Goal: Transaction & Acquisition: Book appointment/travel/reservation

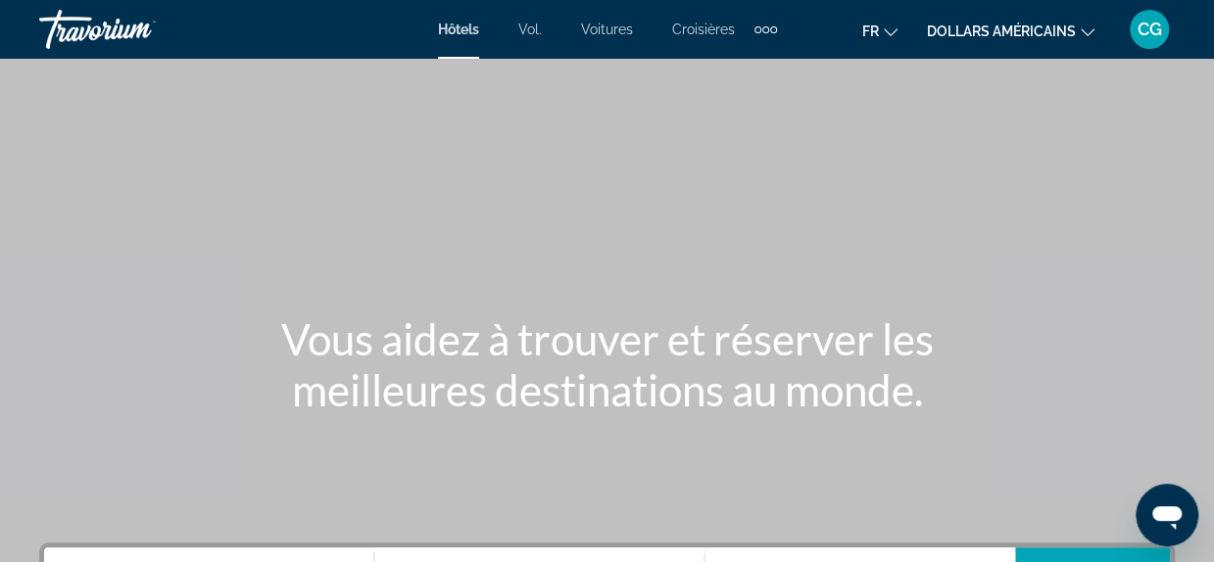
click at [1086, 36] on button "dollars américains USD ($) MXN ([GEOGRAPHIC_DATA]$) CAD ($ CA) GBP (£) EUR (€) …" at bounding box center [1010, 31] width 167 height 28
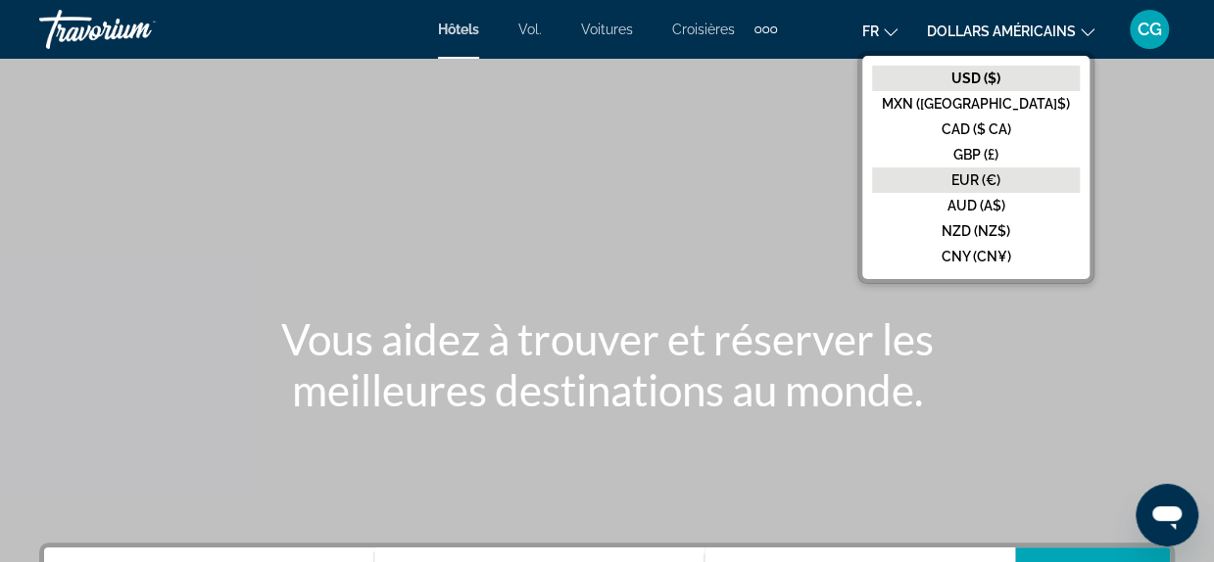
click at [1000, 174] on font "EUR (€)" at bounding box center [975, 180] width 49 height 16
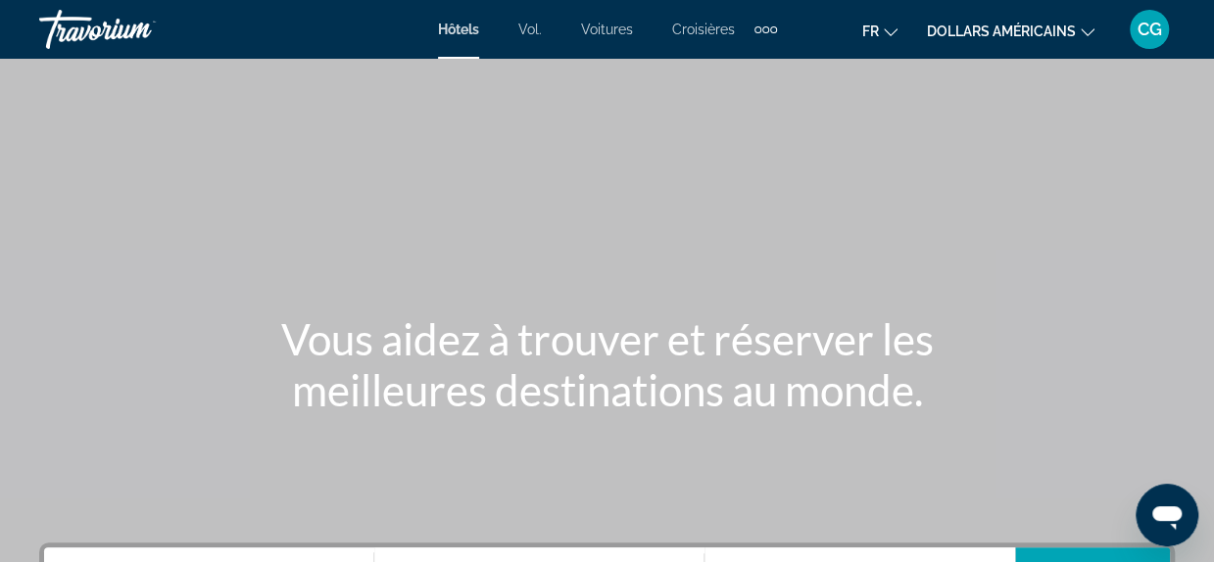
scroll to position [311, 0]
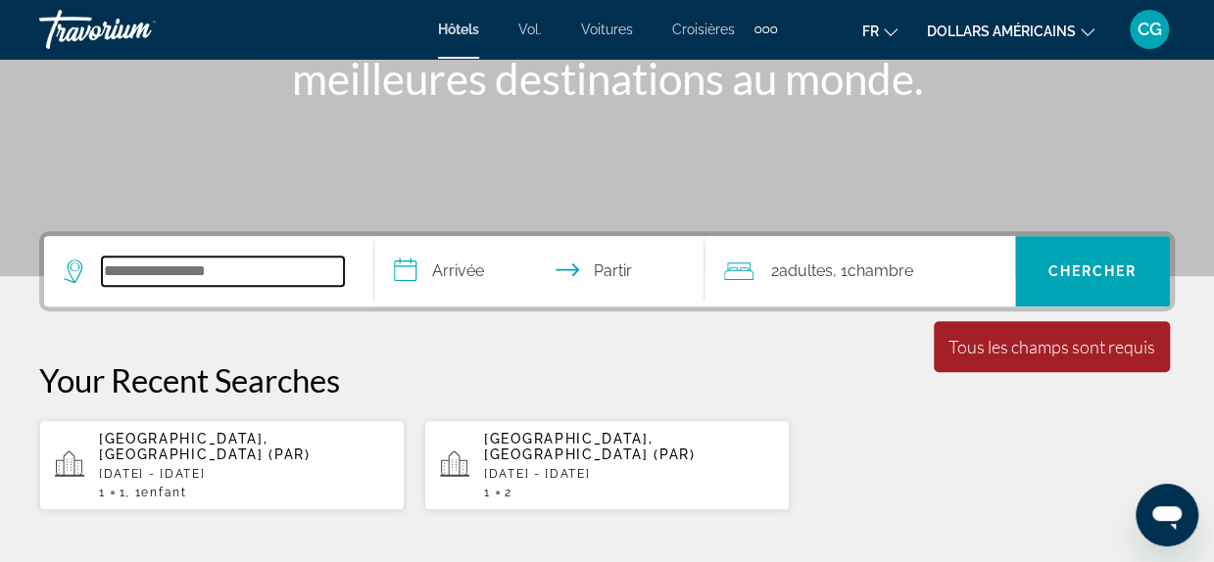
click at [215, 274] on input "Rechercher une destination hôtelière" at bounding box center [223, 271] width 242 height 29
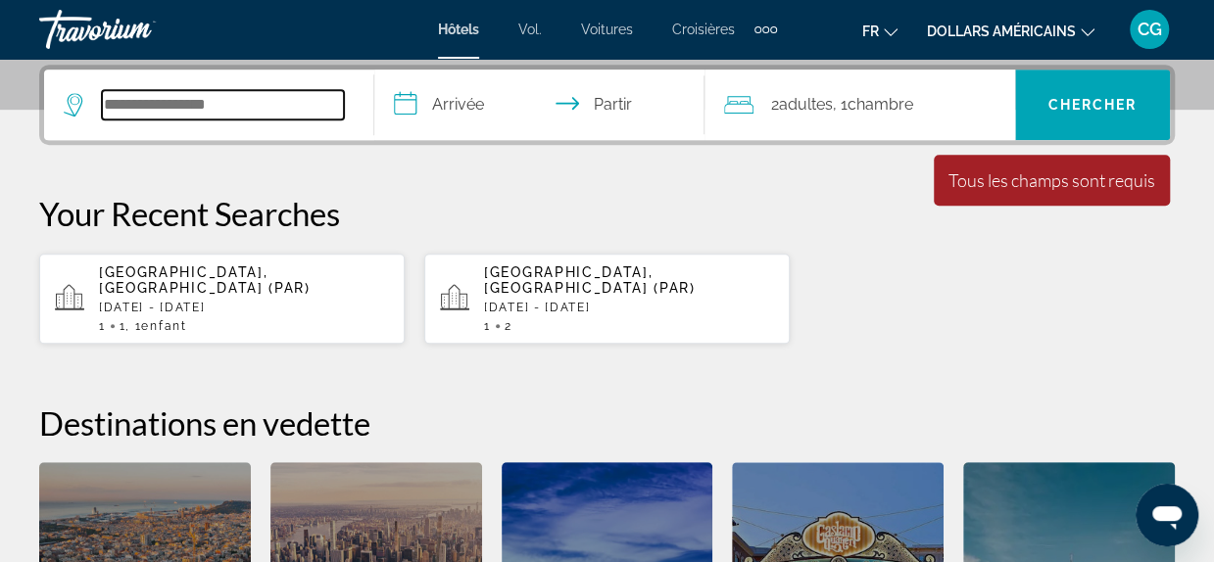
scroll to position [478, 0]
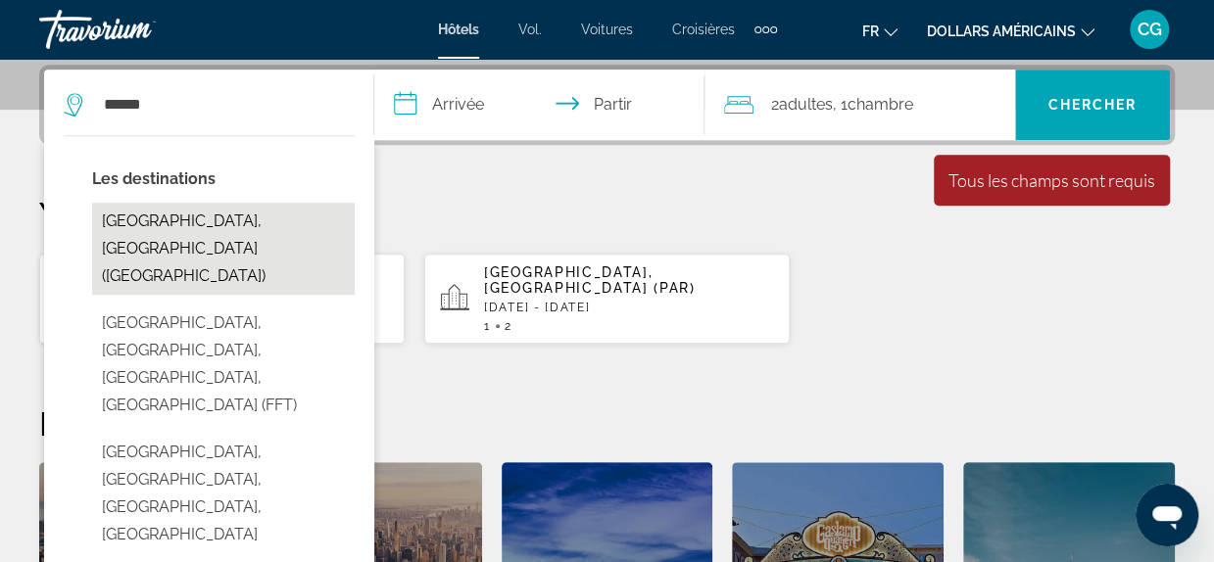
click at [180, 214] on button "[GEOGRAPHIC_DATA], [GEOGRAPHIC_DATA] ([GEOGRAPHIC_DATA])" at bounding box center [223, 249] width 262 height 92
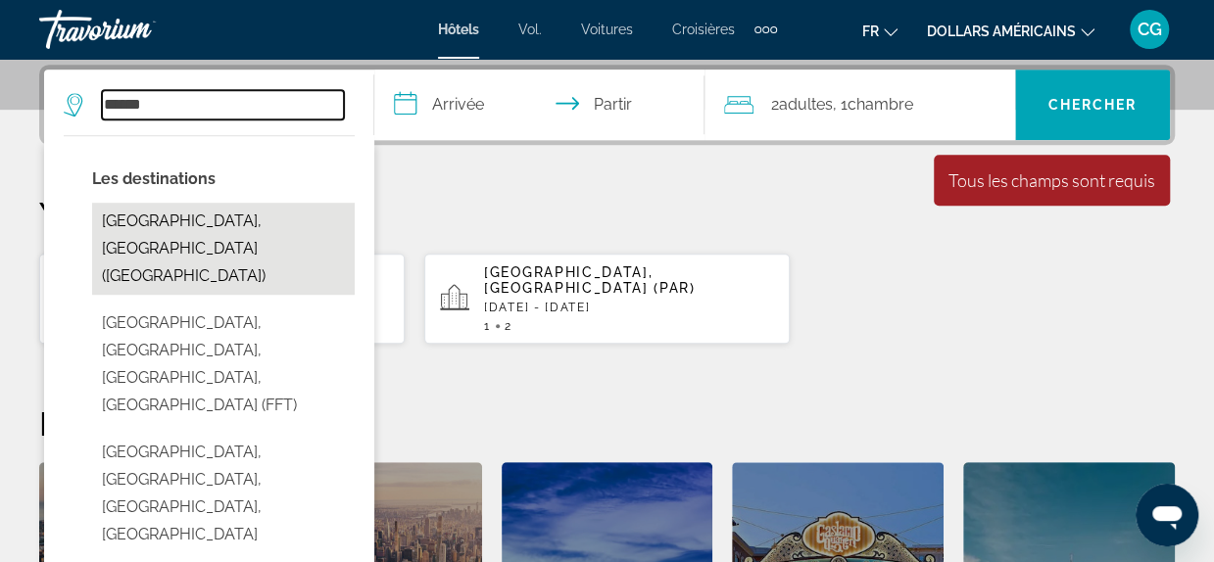
type input "**********"
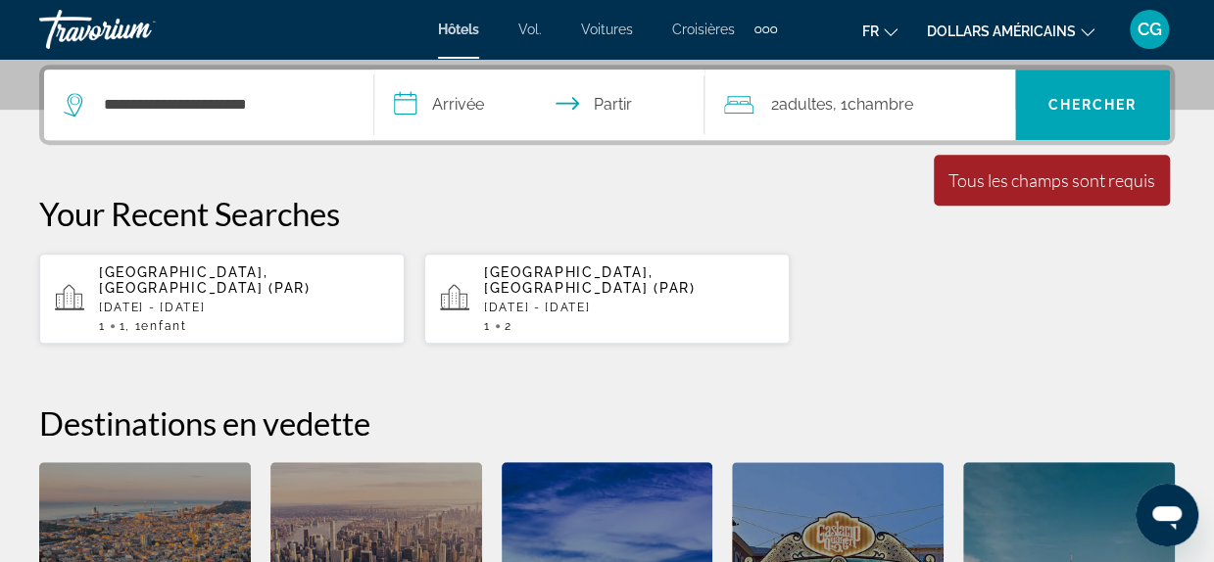
click at [453, 109] on input "**********" at bounding box center [543, 108] width 338 height 76
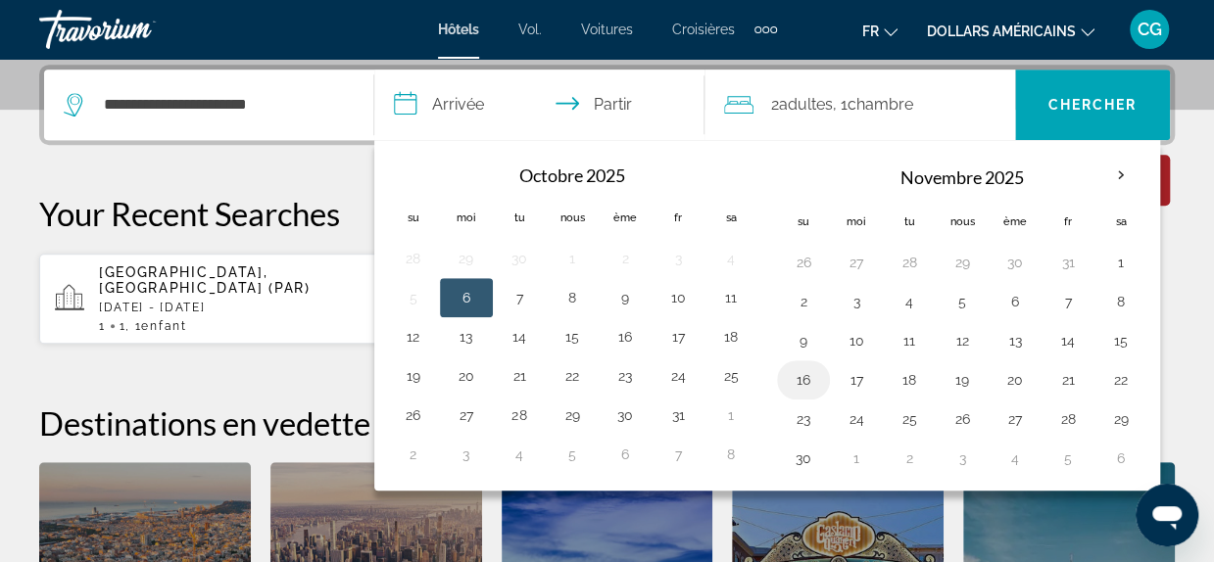
click at [797, 381] on button "16" at bounding box center [802, 379] width 31 height 27
click at [856, 383] on button "17" at bounding box center [855, 379] width 31 height 27
type input "**********"
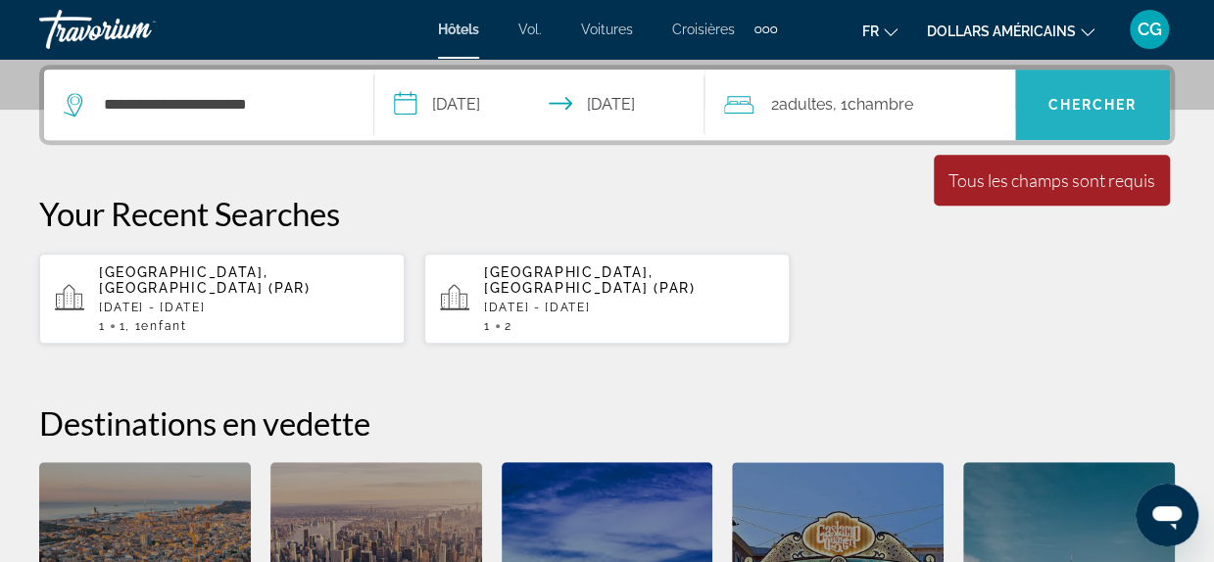
click at [1056, 113] on span "Recherche" at bounding box center [1092, 104] width 155 height 47
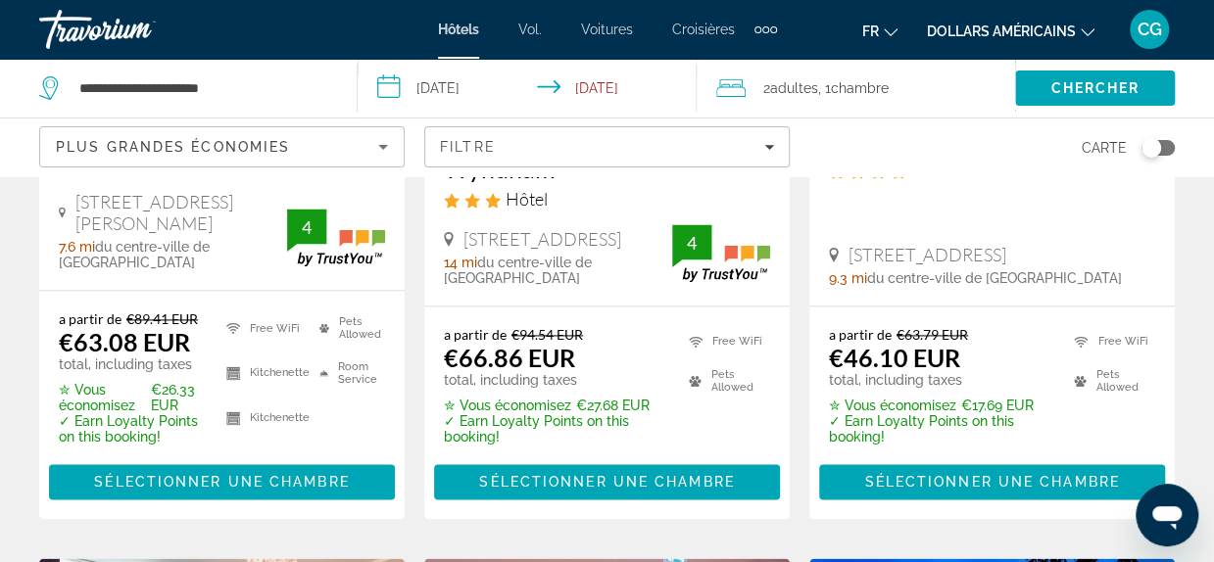
scroll to position [1267, 0]
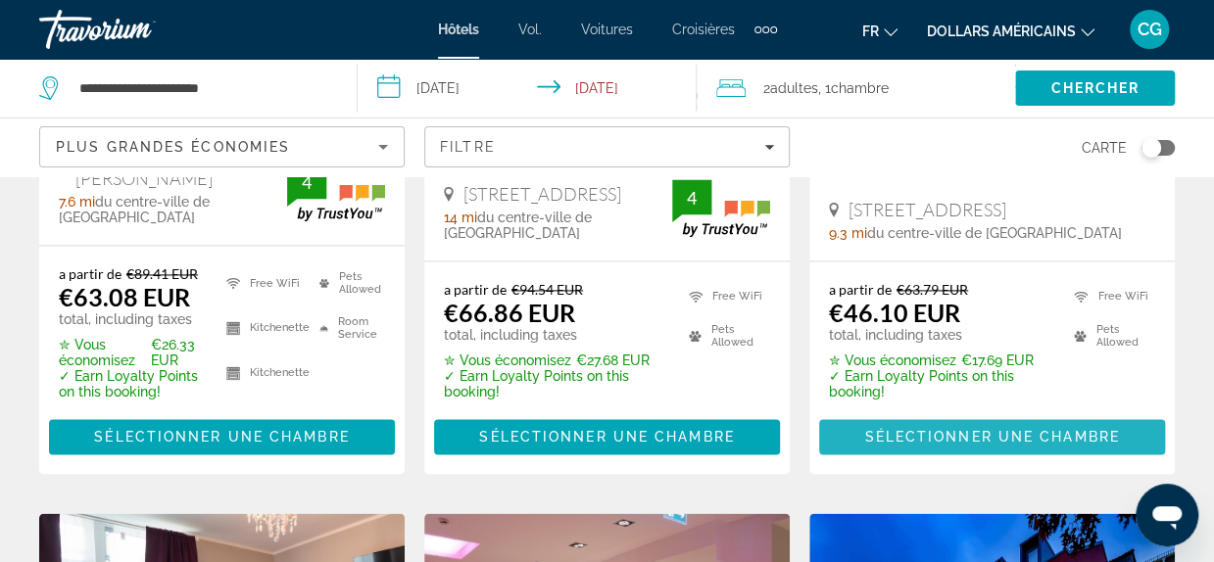
click at [1030, 436] on span "Sélectionner une chambre" at bounding box center [991, 437] width 255 height 16
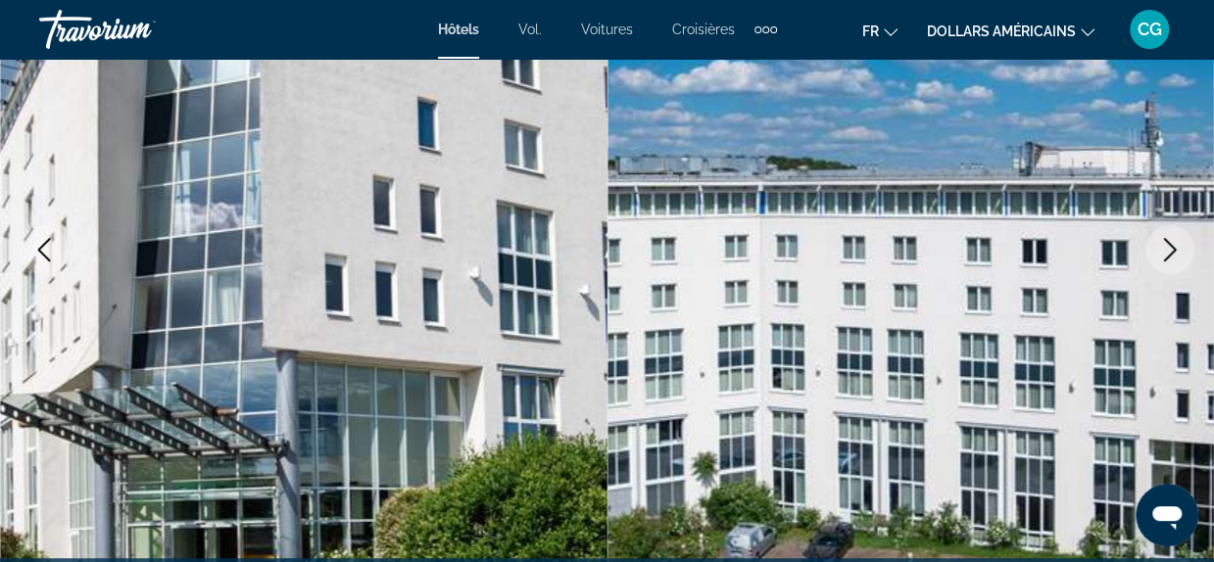
scroll to position [313, 0]
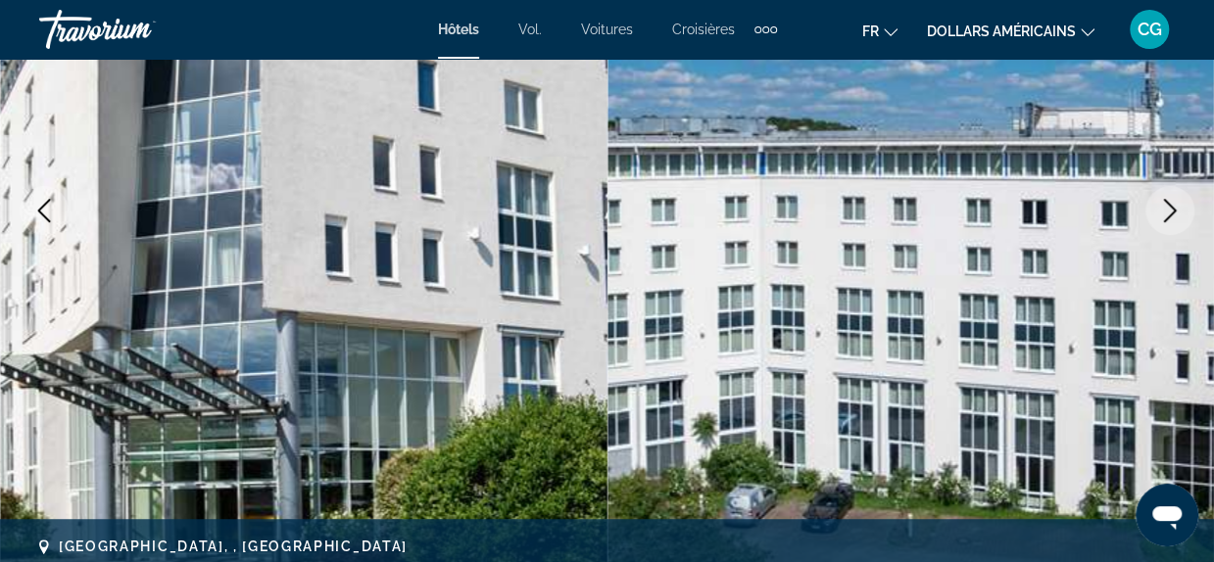
click at [1173, 215] on icon "Next image" at bounding box center [1170, 211] width 24 height 24
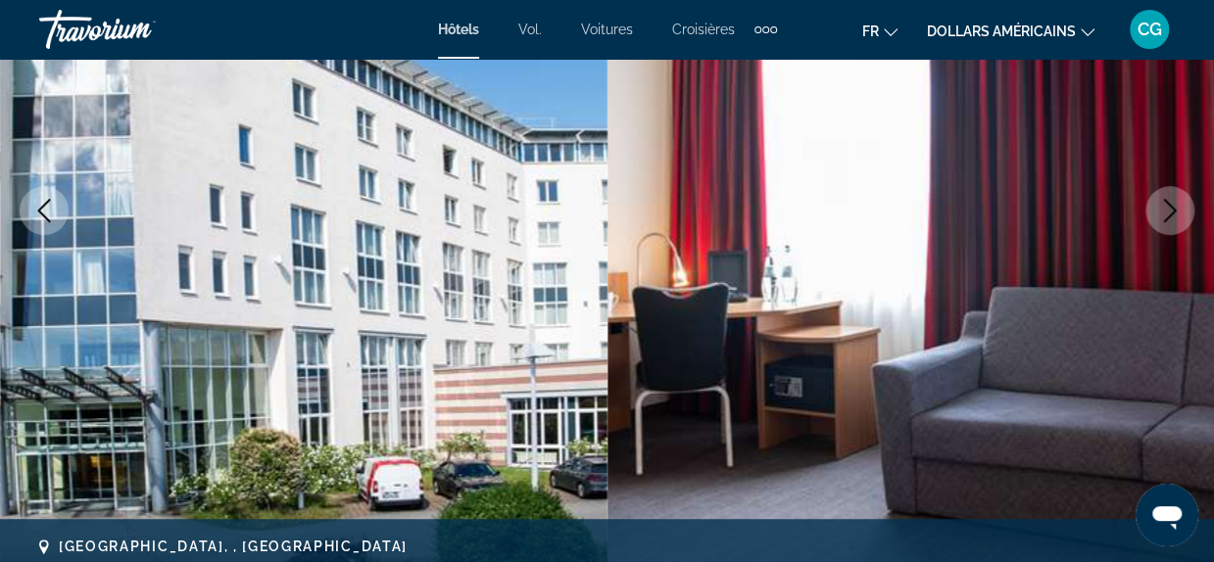
click at [1173, 215] on icon "Next image" at bounding box center [1170, 211] width 24 height 24
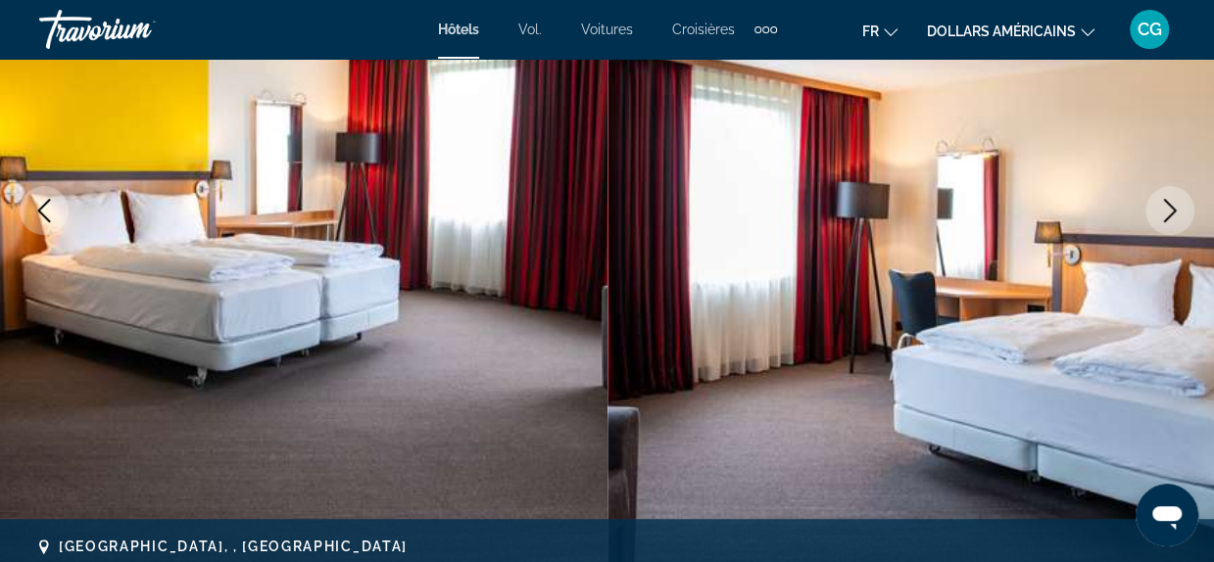
click at [1173, 215] on icon "Next image" at bounding box center [1170, 211] width 24 height 24
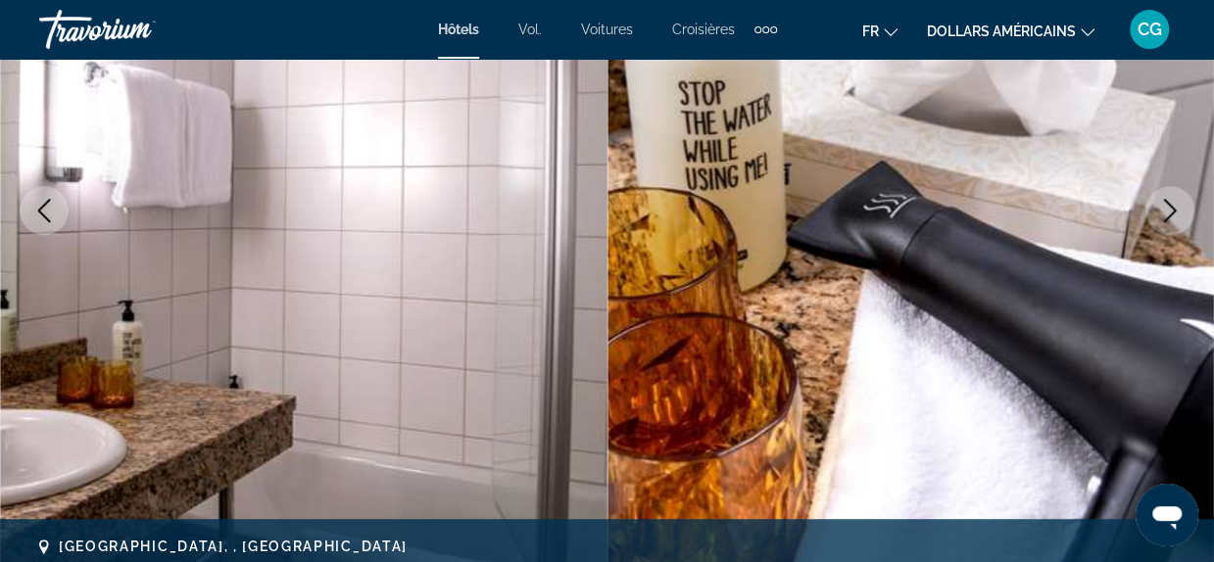
click at [1173, 215] on icon "Next image" at bounding box center [1170, 211] width 24 height 24
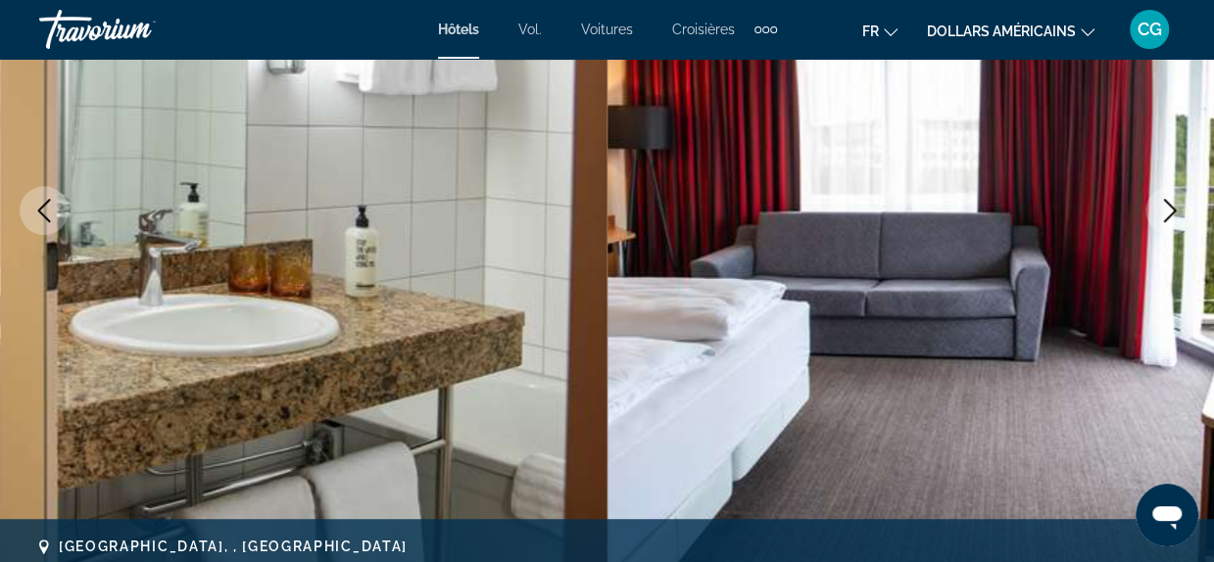
click at [1173, 215] on icon "Next image" at bounding box center [1170, 211] width 24 height 24
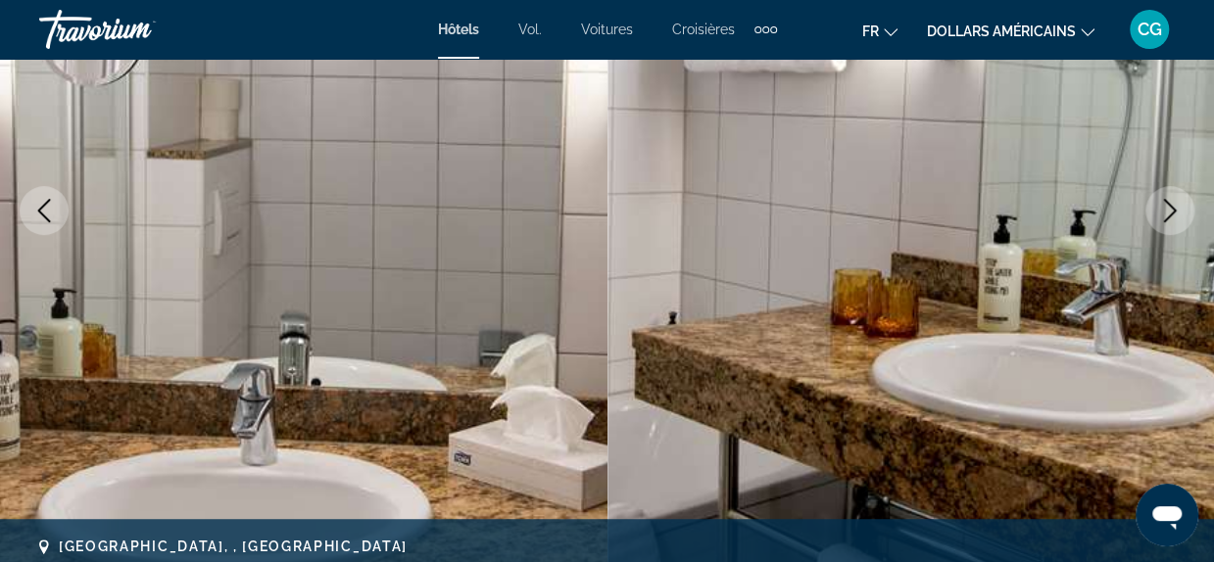
click at [1173, 215] on icon "Next image" at bounding box center [1170, 211] width 24 height 24
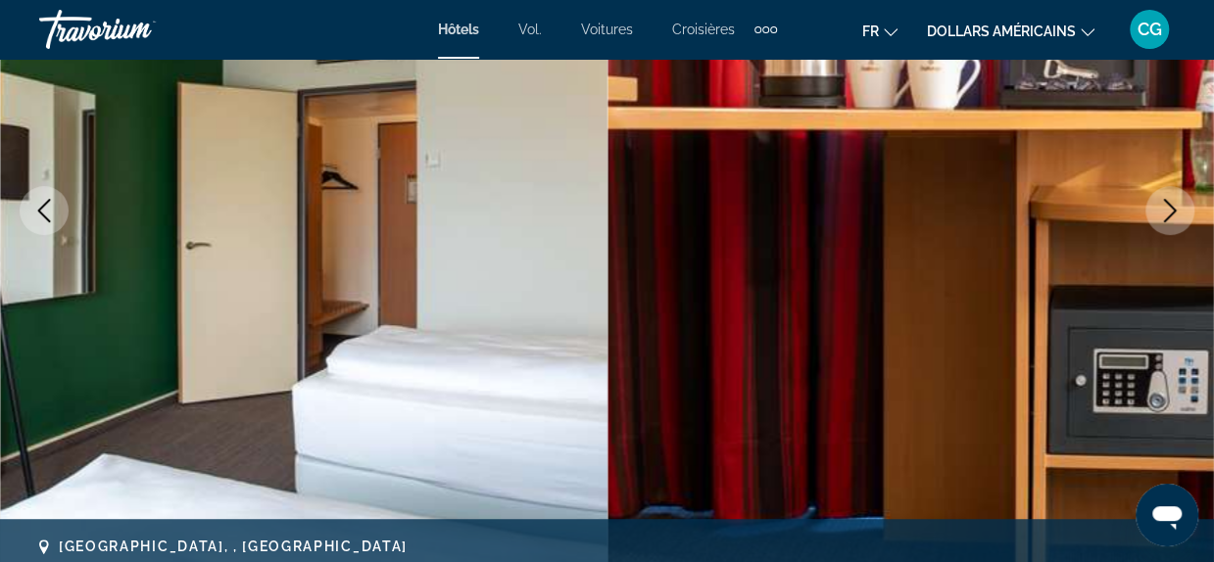
click at [1173, 215] on icon "Next image" at bounding box center [1170, 211] width 24 height 24
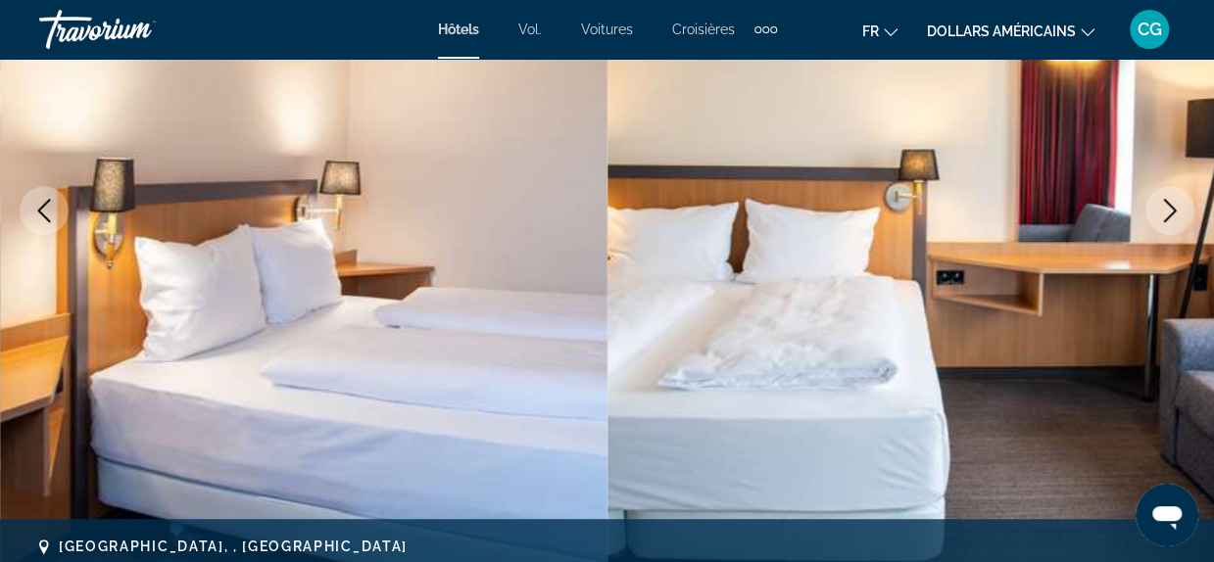
click at [1173, 215] on icon "Next image" at bounding box center [1170, 211] width 24 height 24
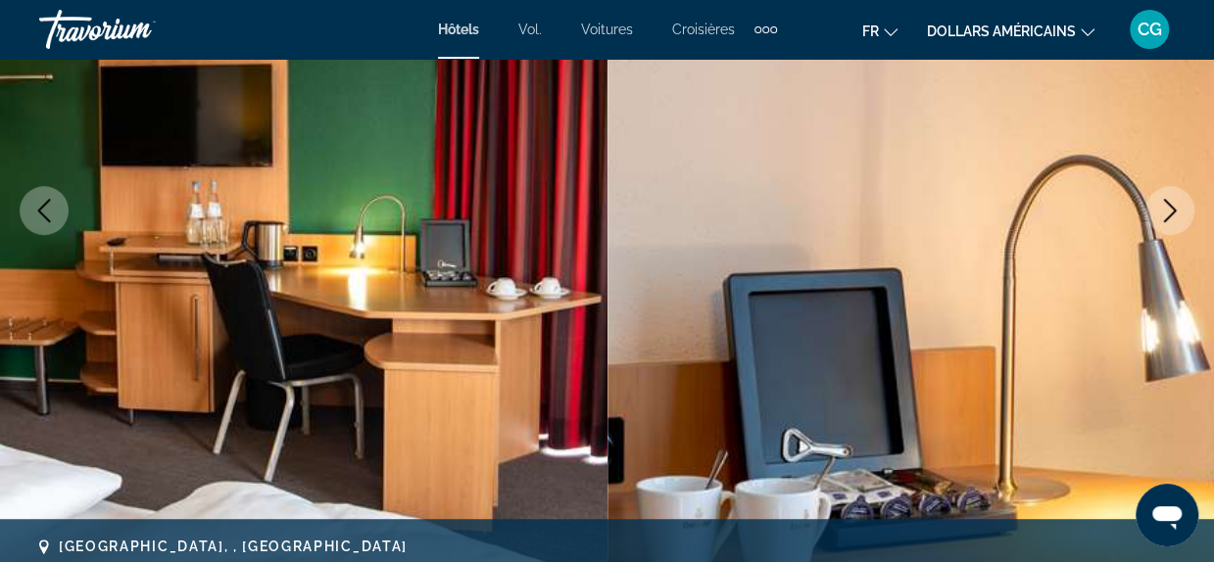
click at [1173, 215] on icon "Next image" at bounding box center [1170, 211] width 24 height 24
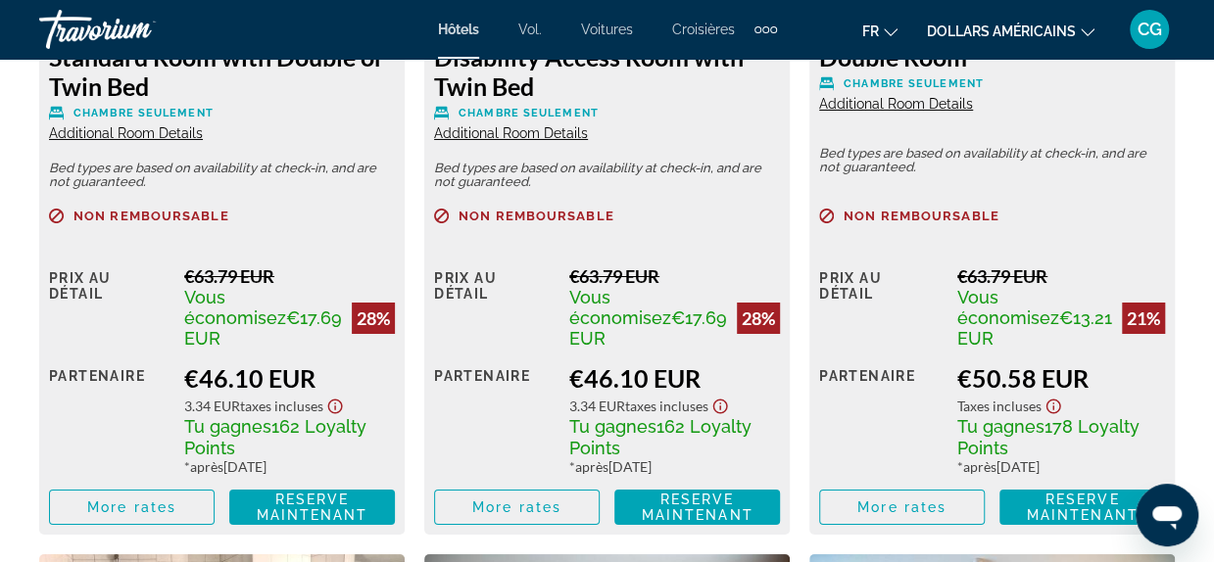
scroll to position [3367, 0]
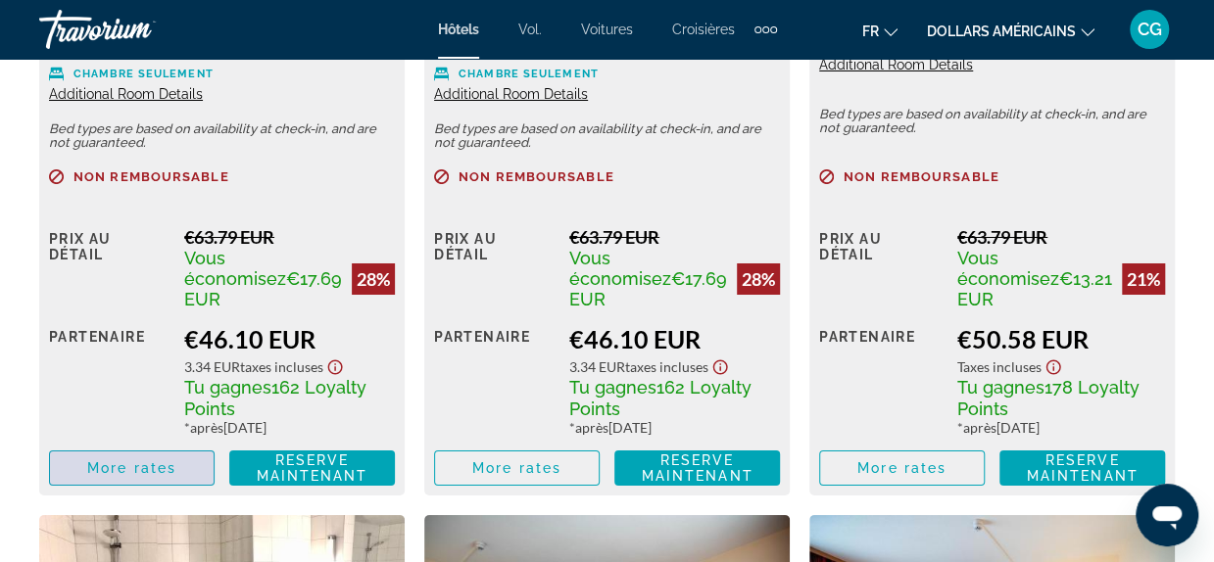
click at [153, 475] on span "More rates" at bounding box center [131, 468] width 89 height 16
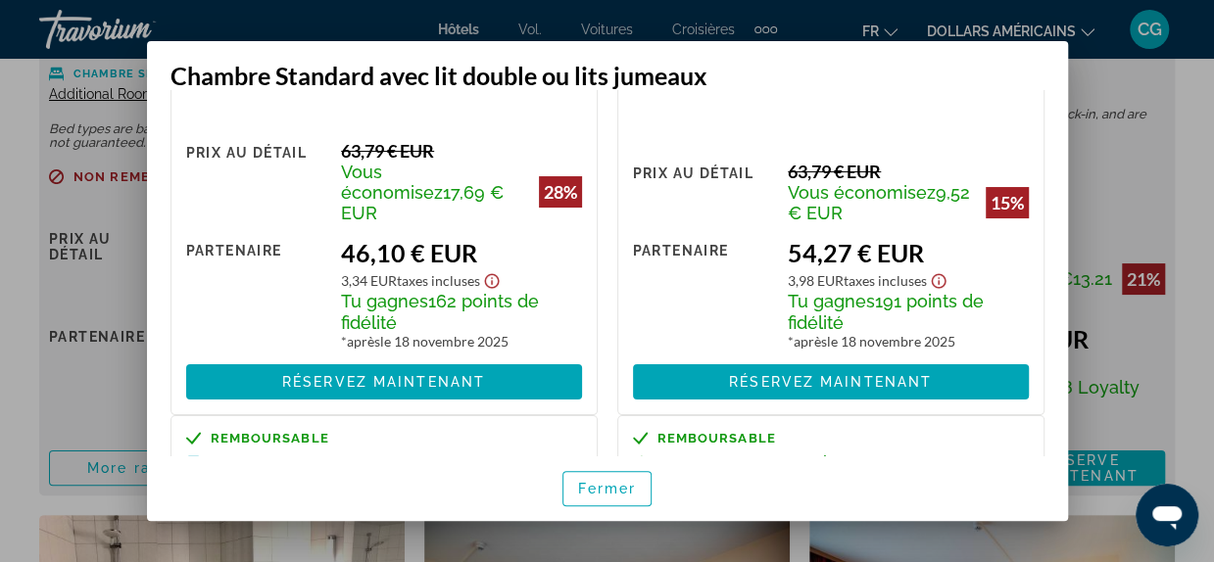
scroll to position [84, 0]
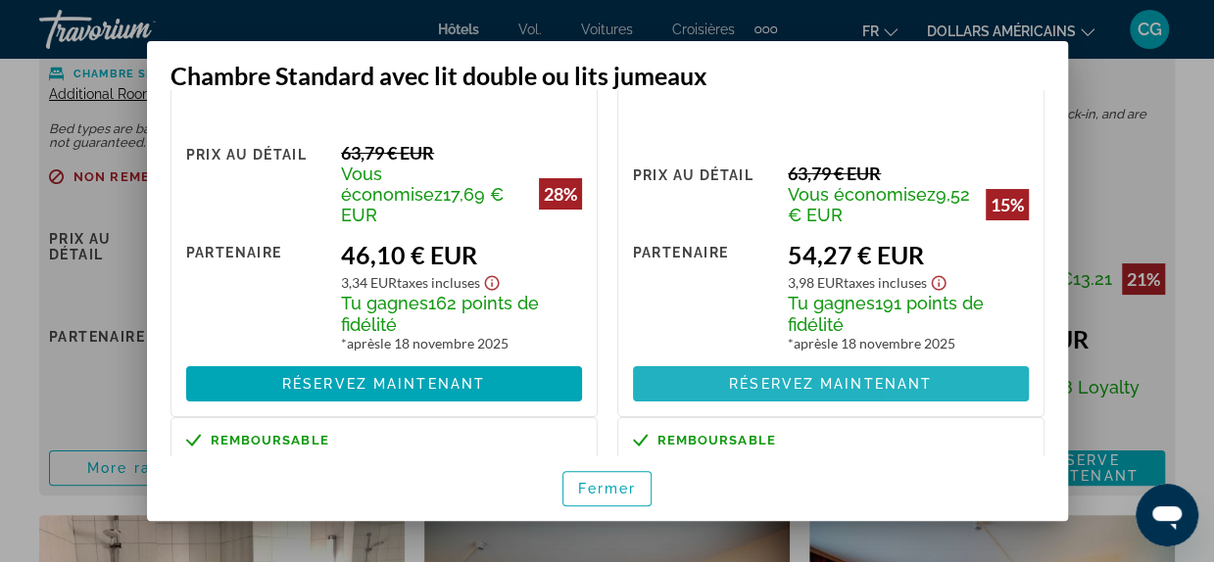
click at [958, 380] on span at bounding box center [831, 383] width 396 height 47
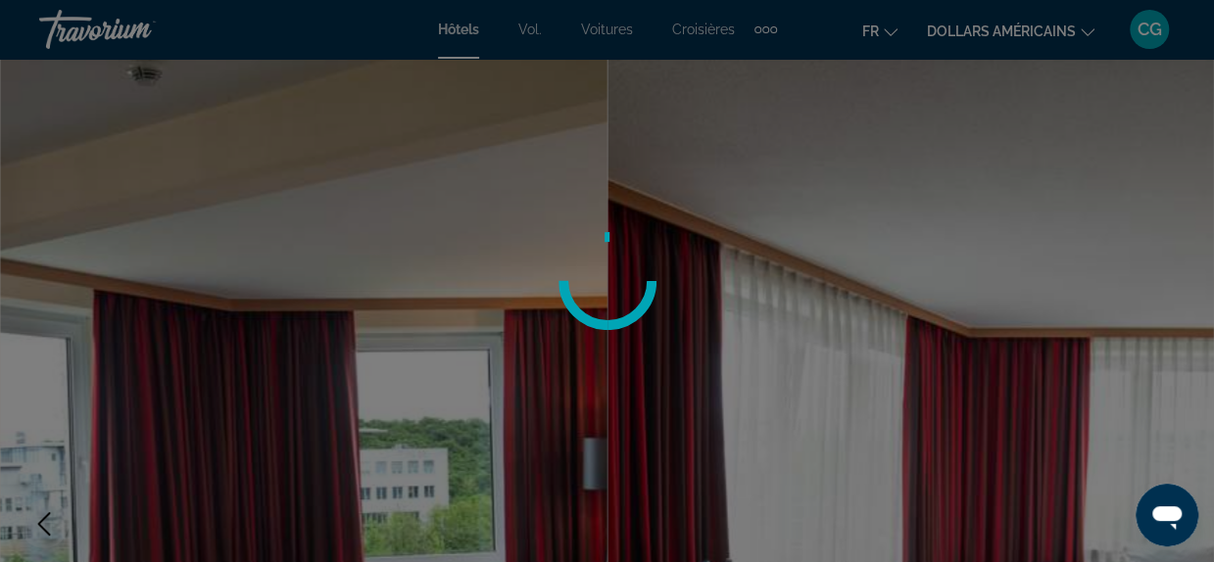
scroll to position [3367, 0]
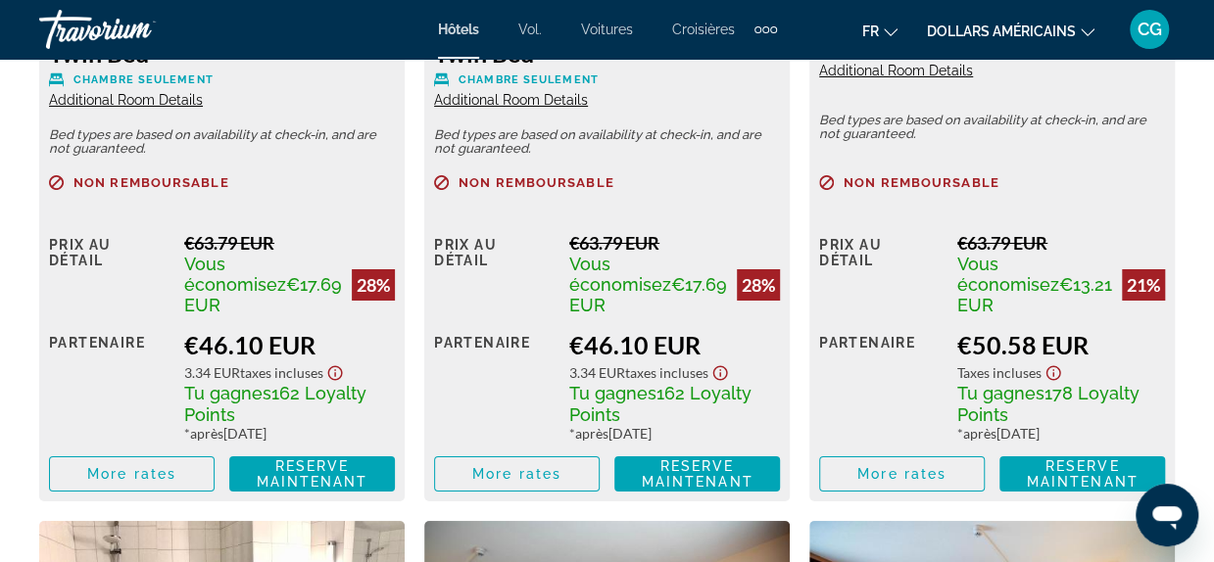
scroll to position [3411, 0]
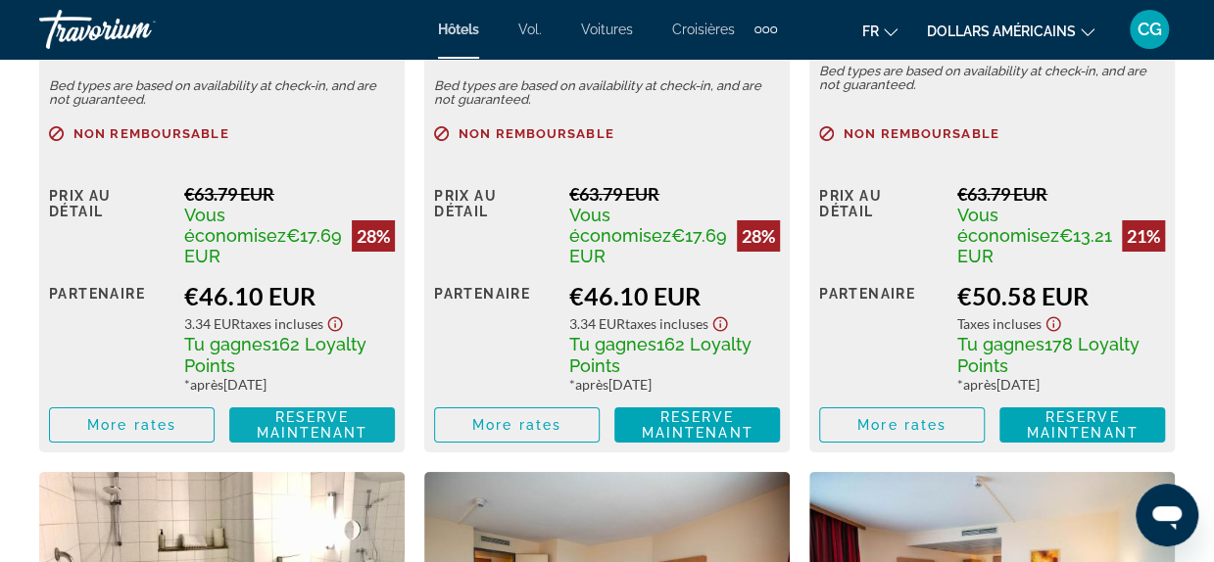
click at [274, 421] on span "Reserve maintenant" at bounding box center [313, 424] width 112 height 31
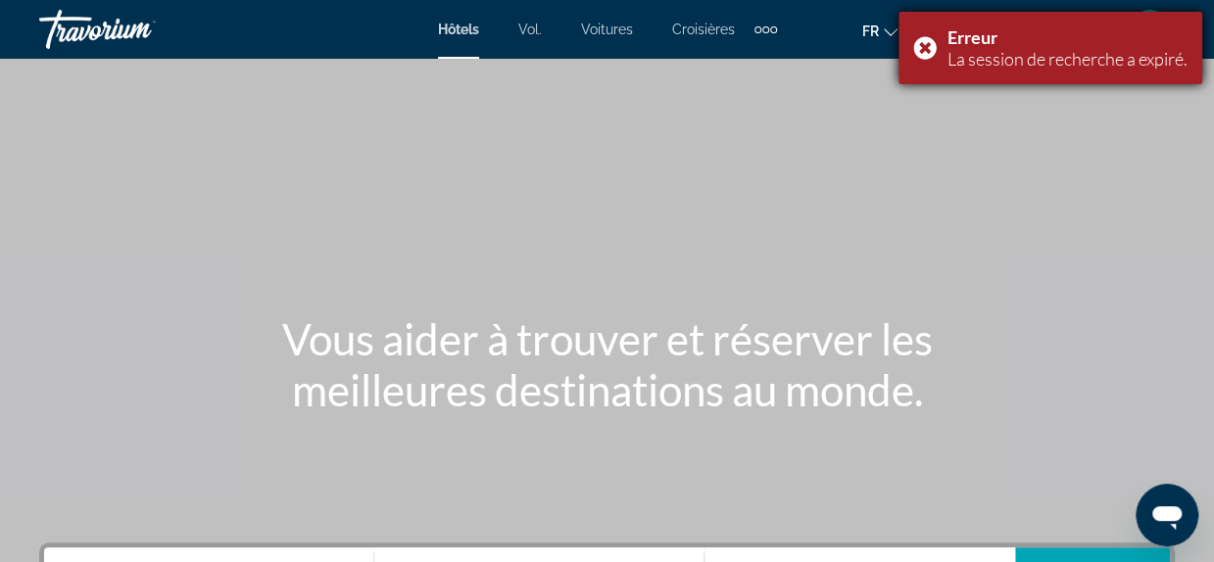
click at [921, 50] on div "Erreur La session de recherche a expiré." at bounding box center [1050, 48] width 304 height 72
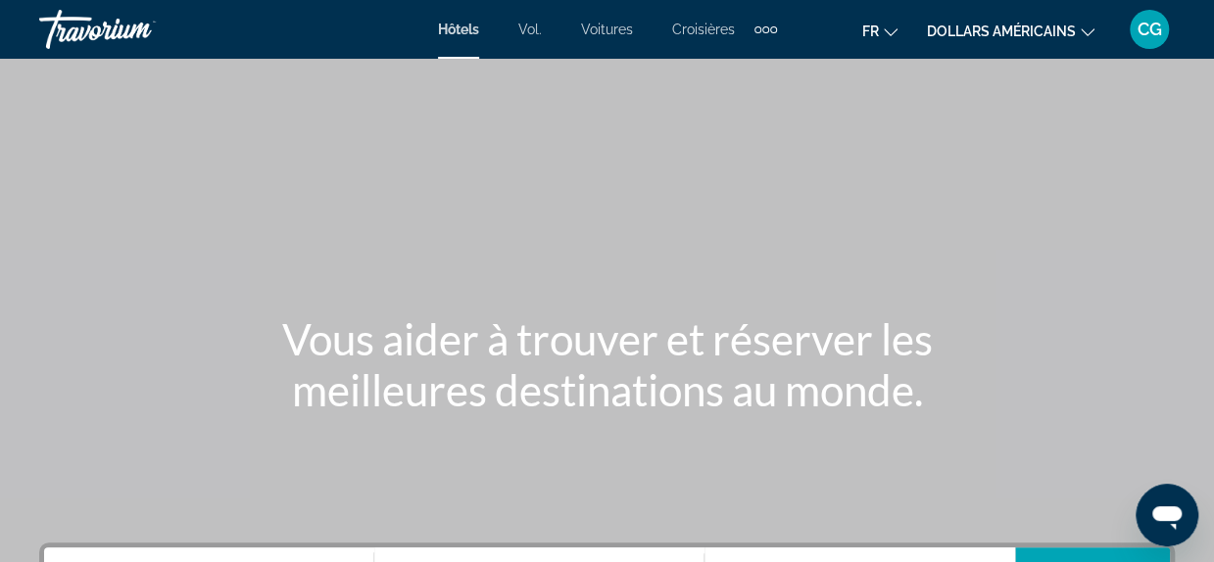
click at [1087, 34] on icon "Changer de devise" at bounding box center [1087, 32] width 14 height 8
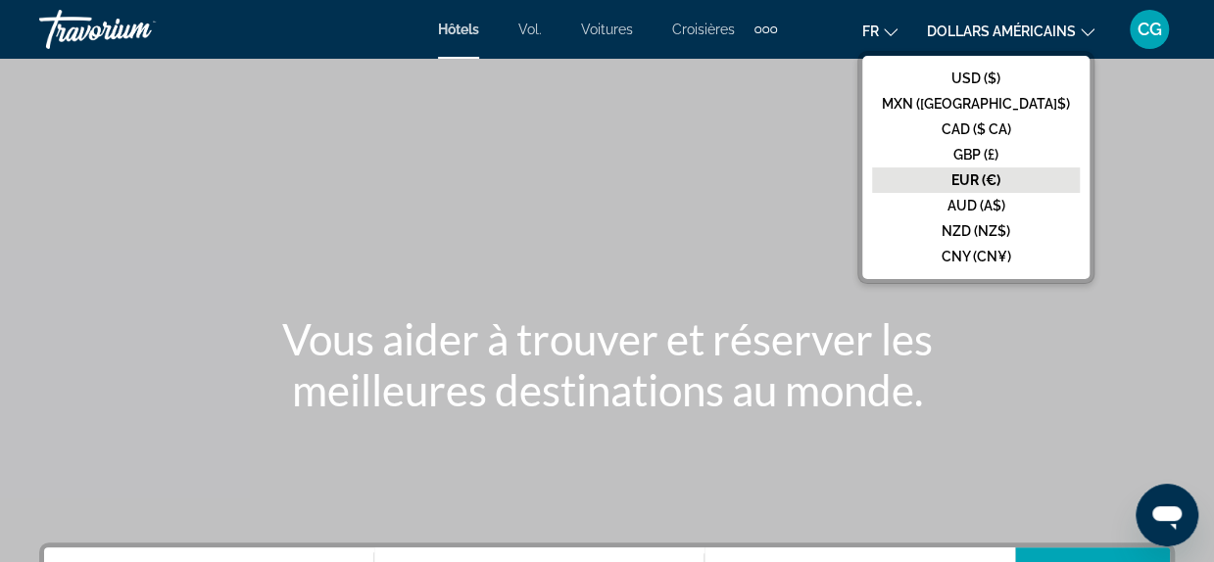
click at [1113, 108] on div "Contenu principal" at bounding box center [607, 294] width 1214 height 588
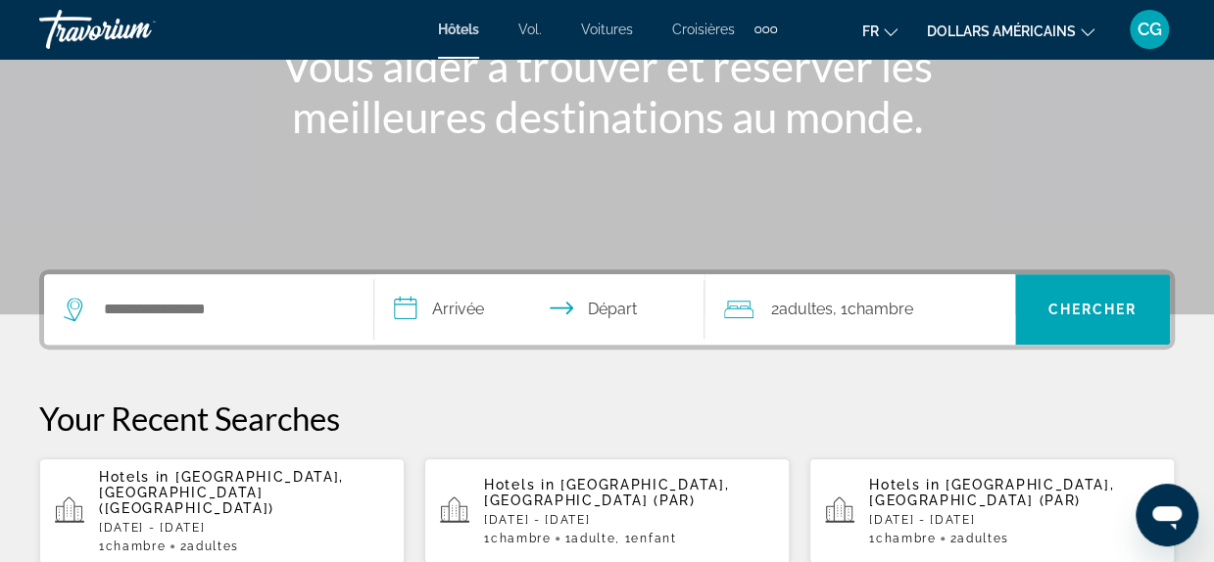
scroll to position [282, 0]
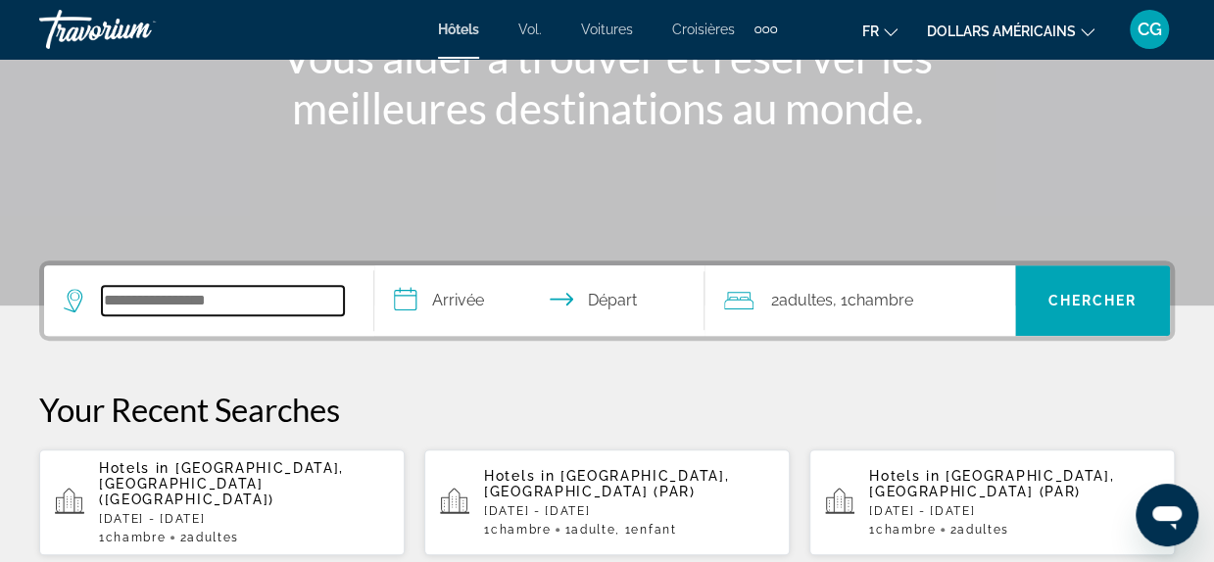
click at [276, 286] on input "Search hotel destination" at bounding box center [223, 300] width 242 height 29
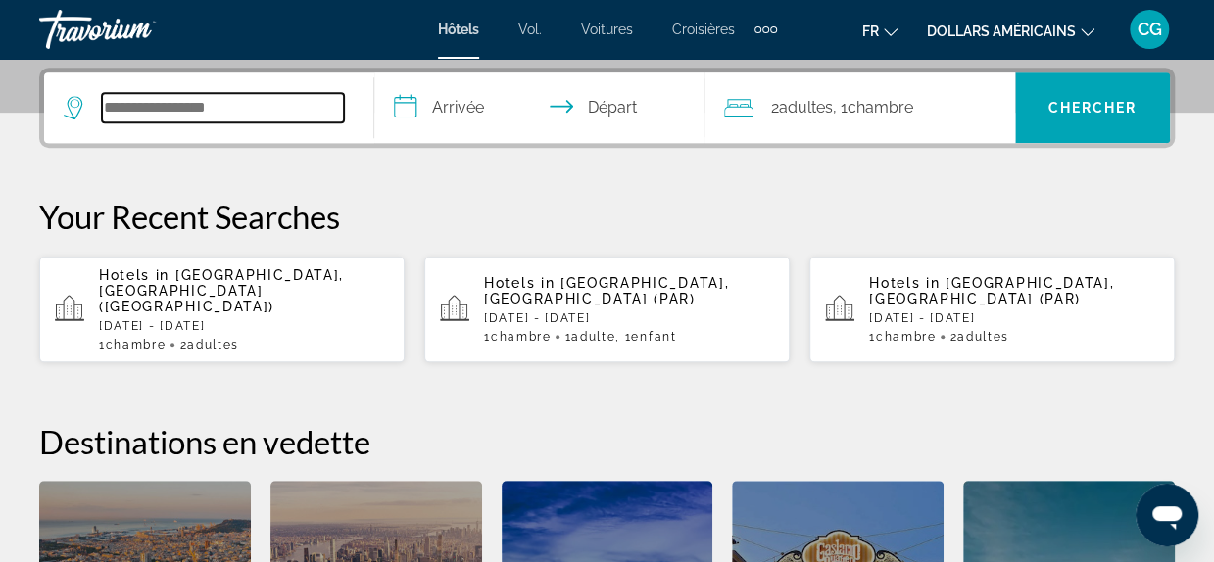
scroll to position [478, 0]
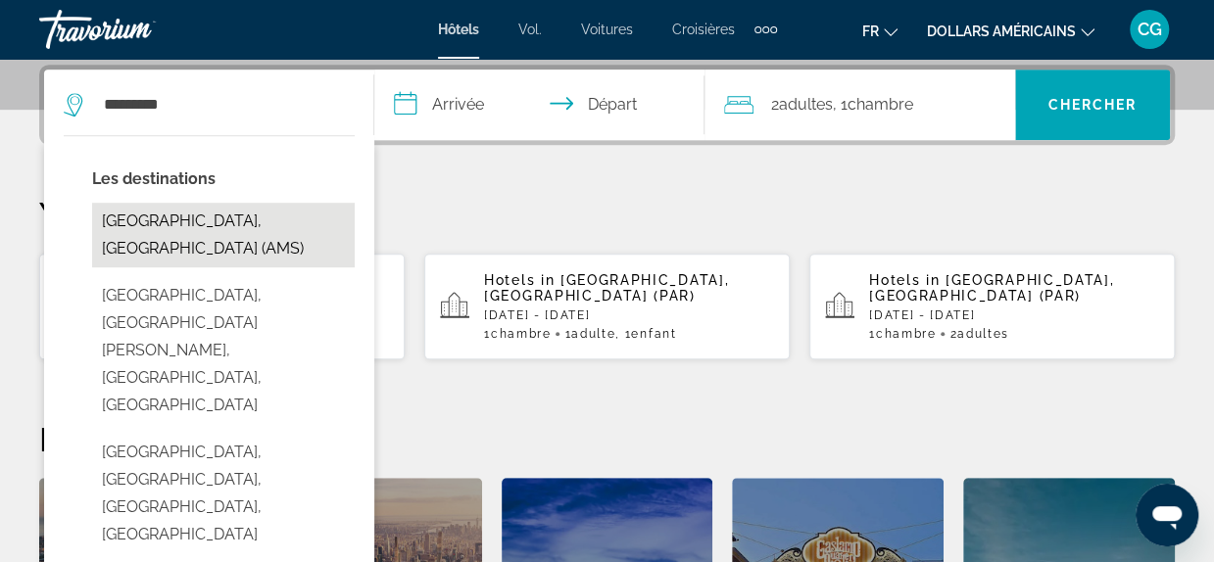
click at [247, 222] on button "[GEOGRAPHIC_DATA], [GEOGRAPHIC_DATA] (AMS)" at bounding box center [223, 235] width 262 height 65
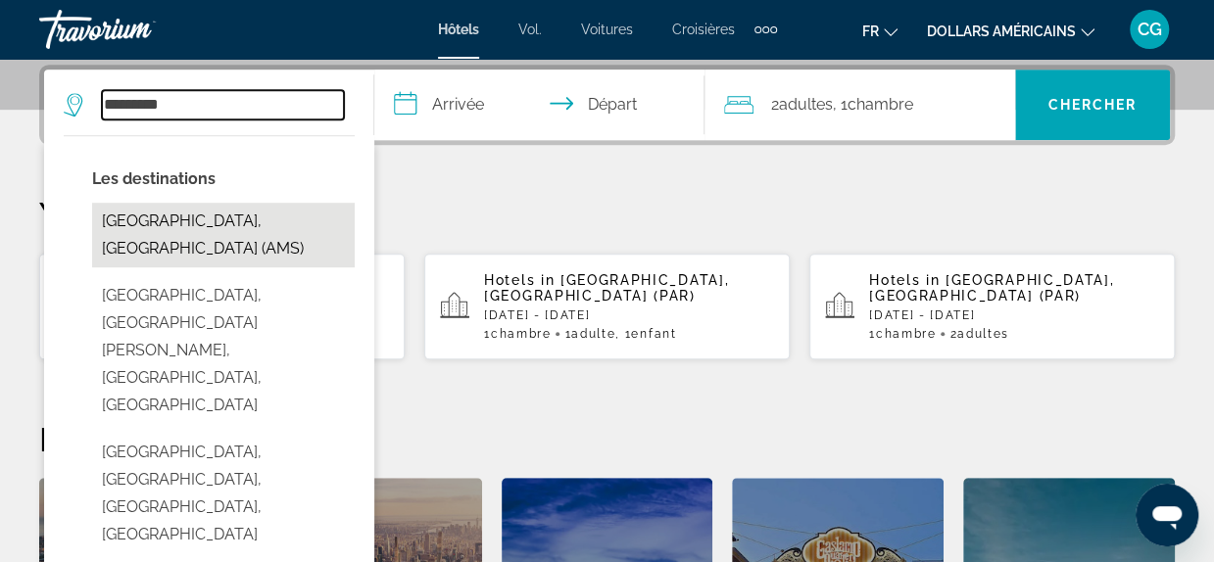
type input "**********"
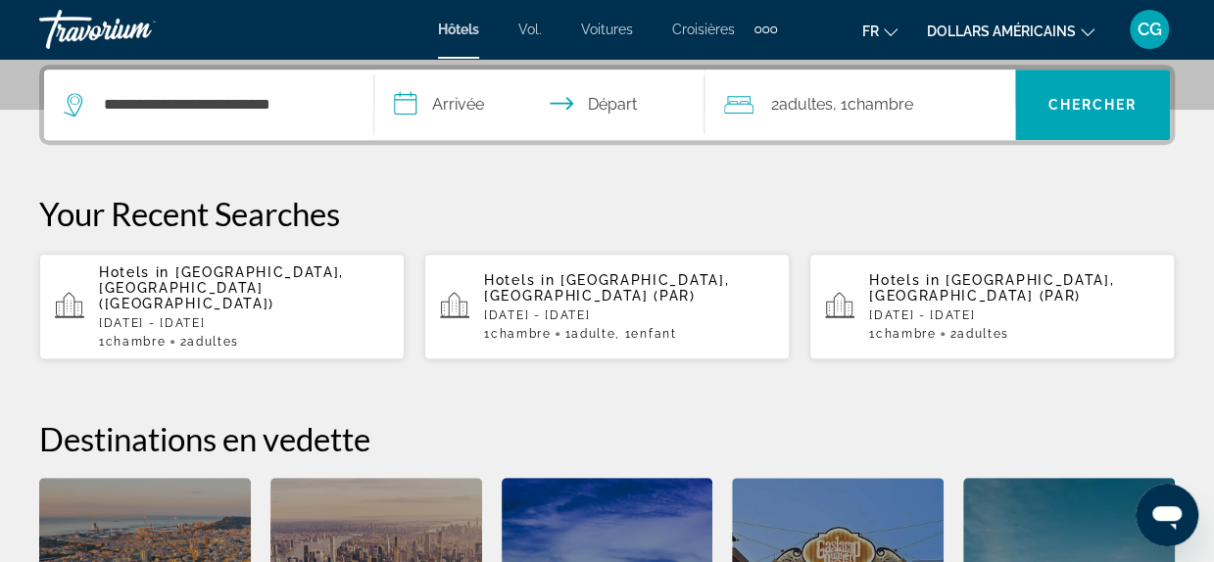
click at [462, 109] on input "**********" at bounding box center [543, 108] width 338 height 76
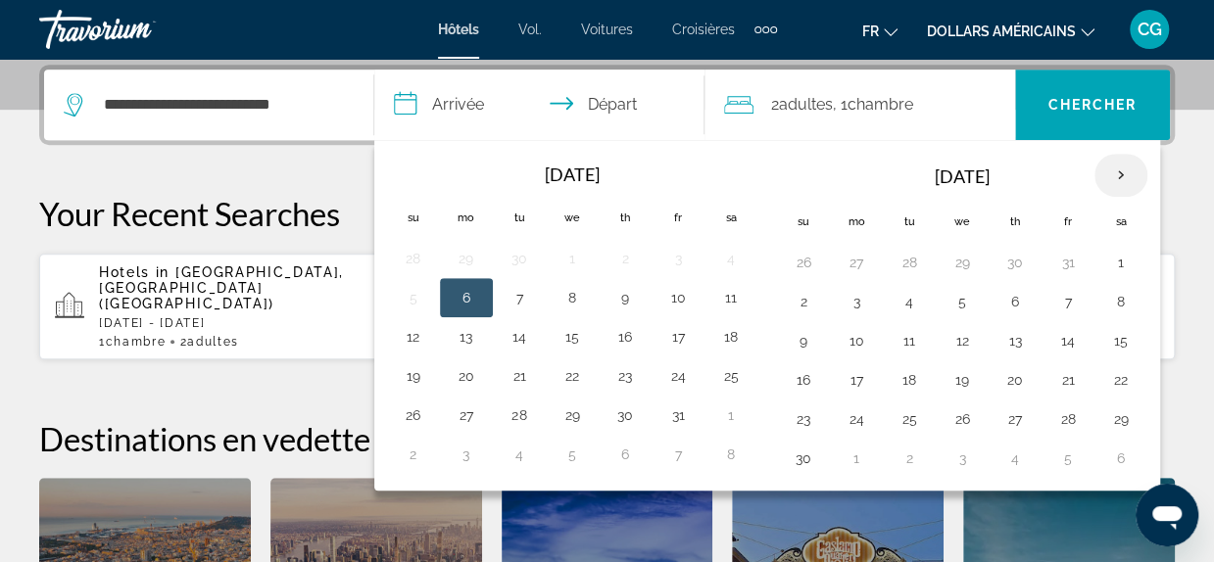
click at [1111, 173] on th "Next month" at bounding box center [1120, 175] width 53 height 43
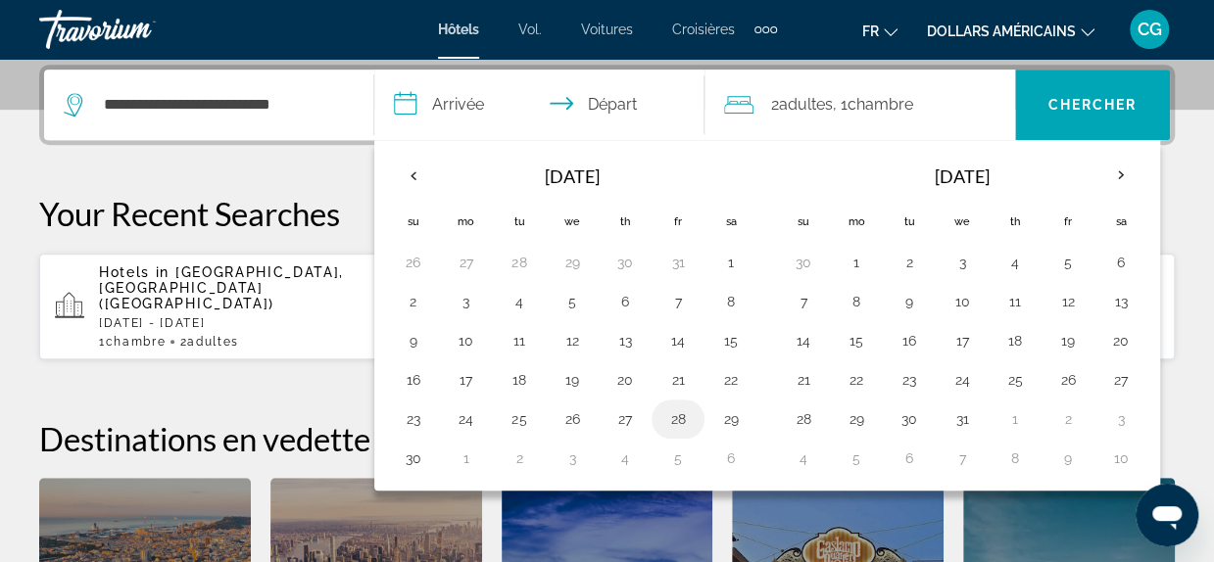
click at [679, 415] on button "28" at bounding box center [677, 419] width 31 height 27
click at [730, 420] on button "29" at bounding box center [730, 419] width 31 height 27
type input "**********"
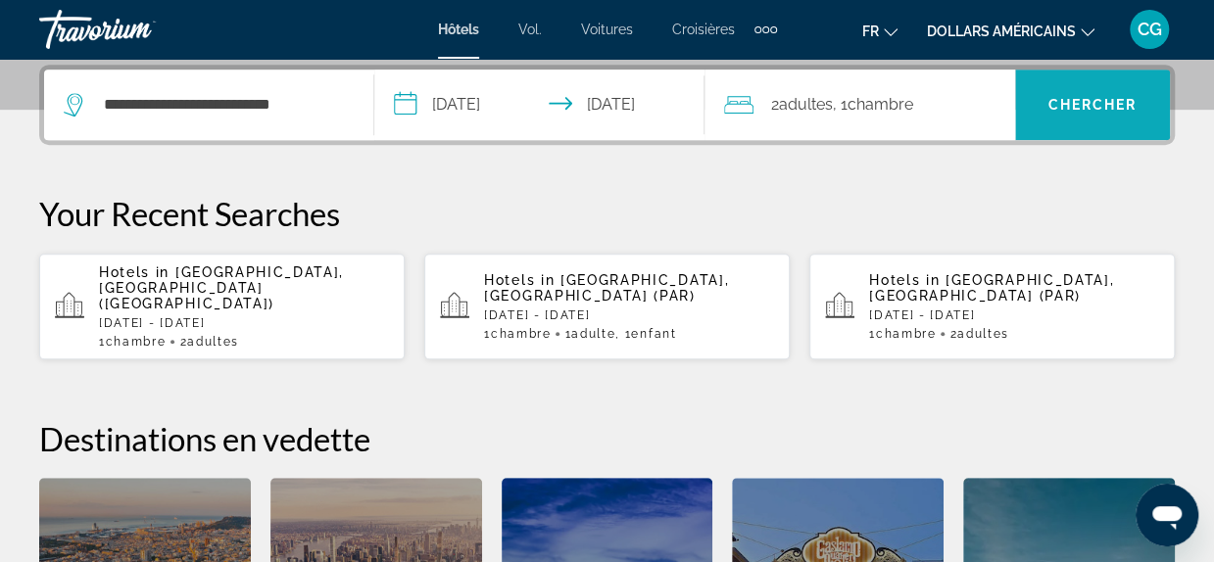
click at [1089, 108] on span "Chercher" at bounding box center [1091, 105] width 89 height 16
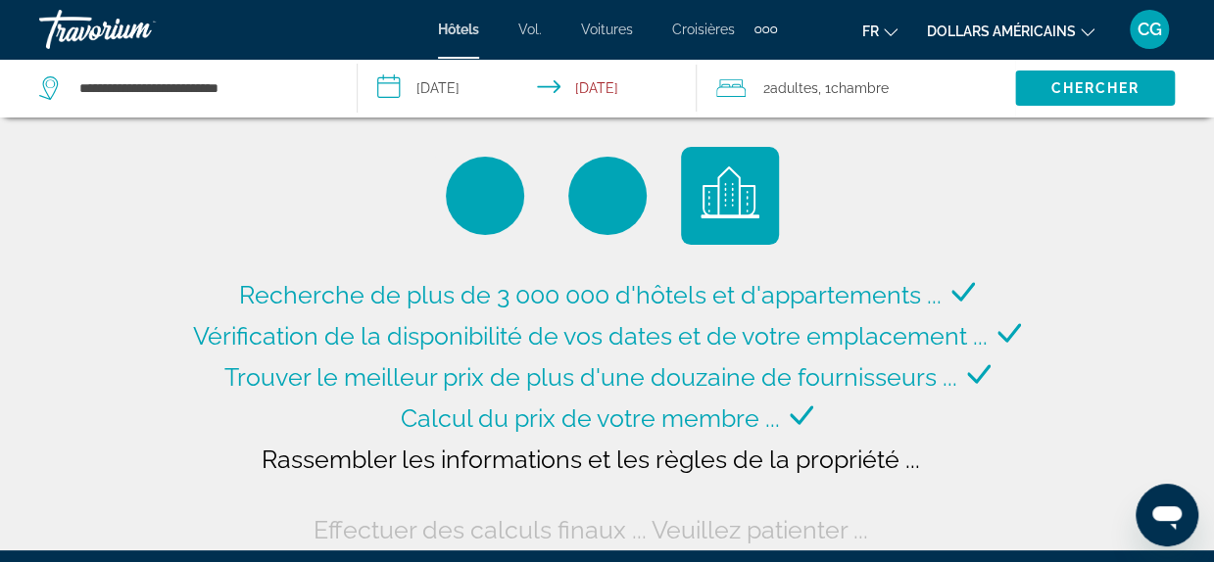
click at [766, 33] on div "Éléments de navigation supplémentaires" at bounding box center [765, 29] width 23 height 29
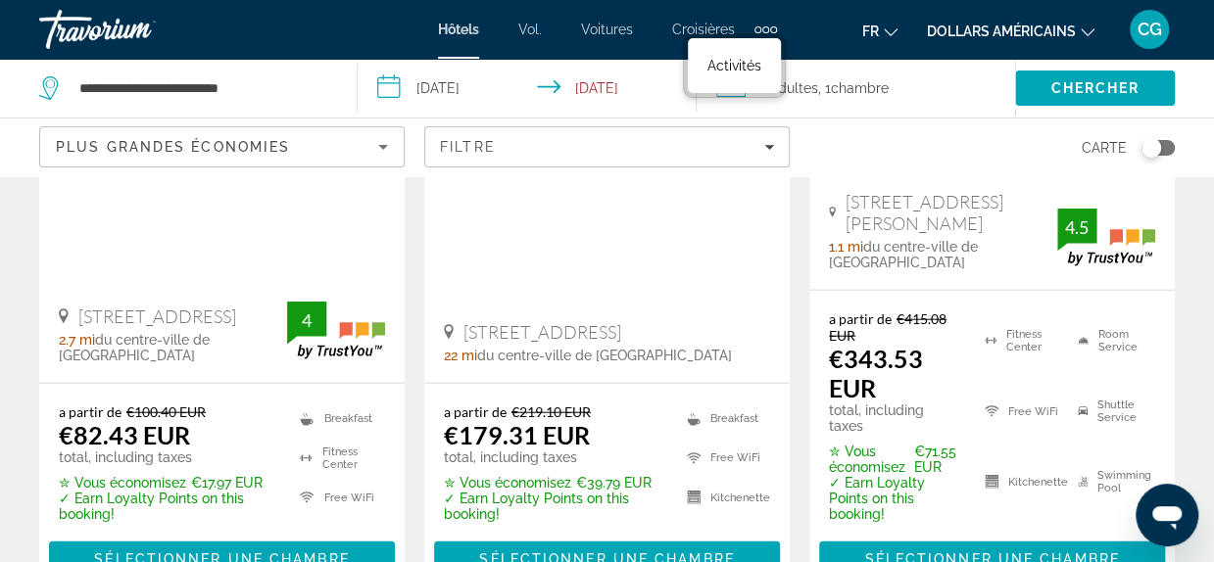
scroll to position [2194, 0]
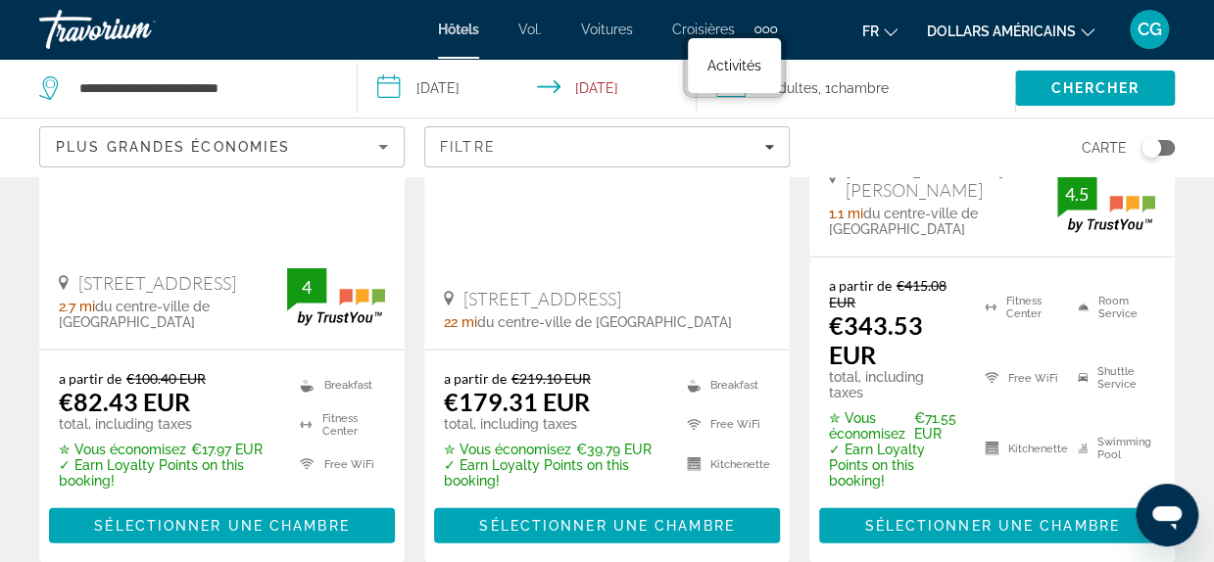
click at [393, 92] on input "**********" at bounding box center [531, 91] width 346 height 65
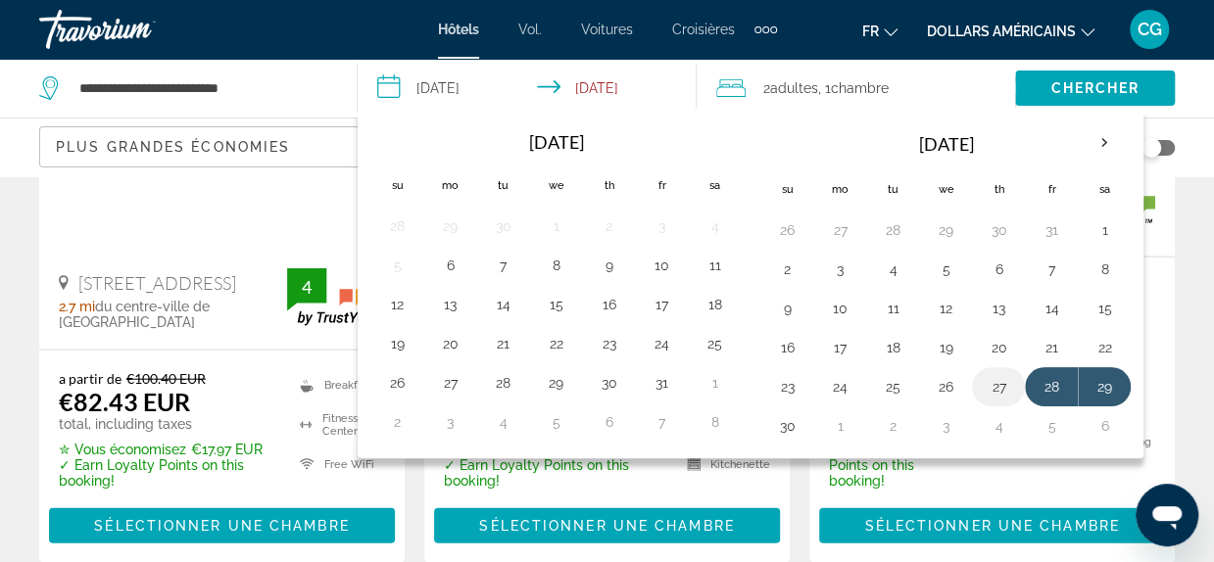
click at [991, 384] on button "27" at bounding box center [997, 386] width 31 height 27
click at [1101, 383] on button "29" at bounding box center [1103, 386] width 31 height 27
type input "**********"
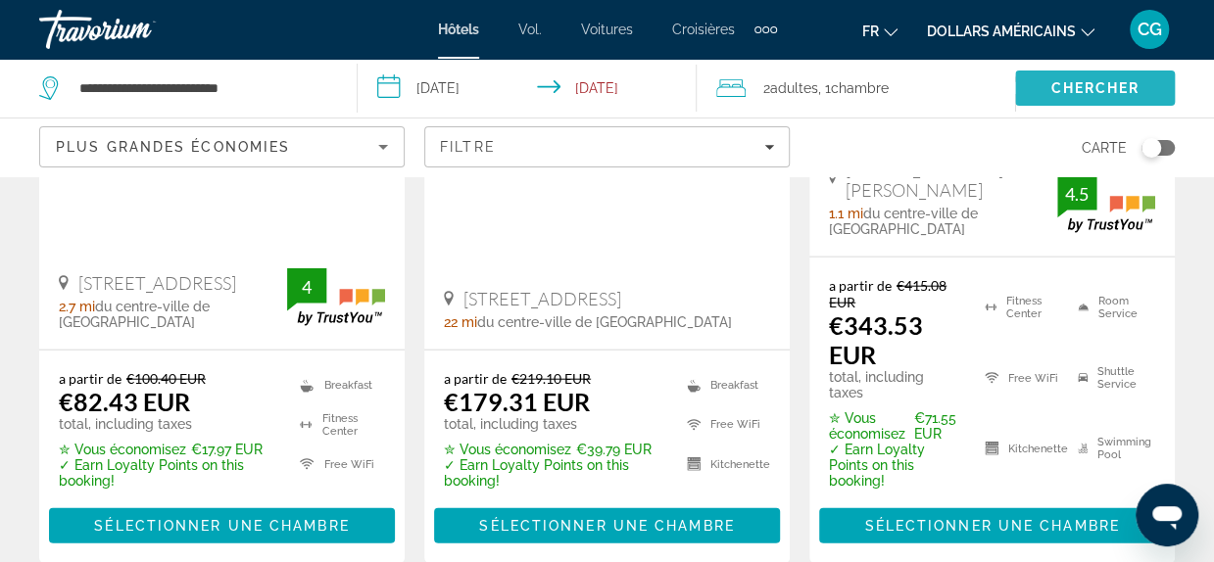
click at [1099, 87] on span "Chercher" at bounding box center [1094, 88] width 89 height 16
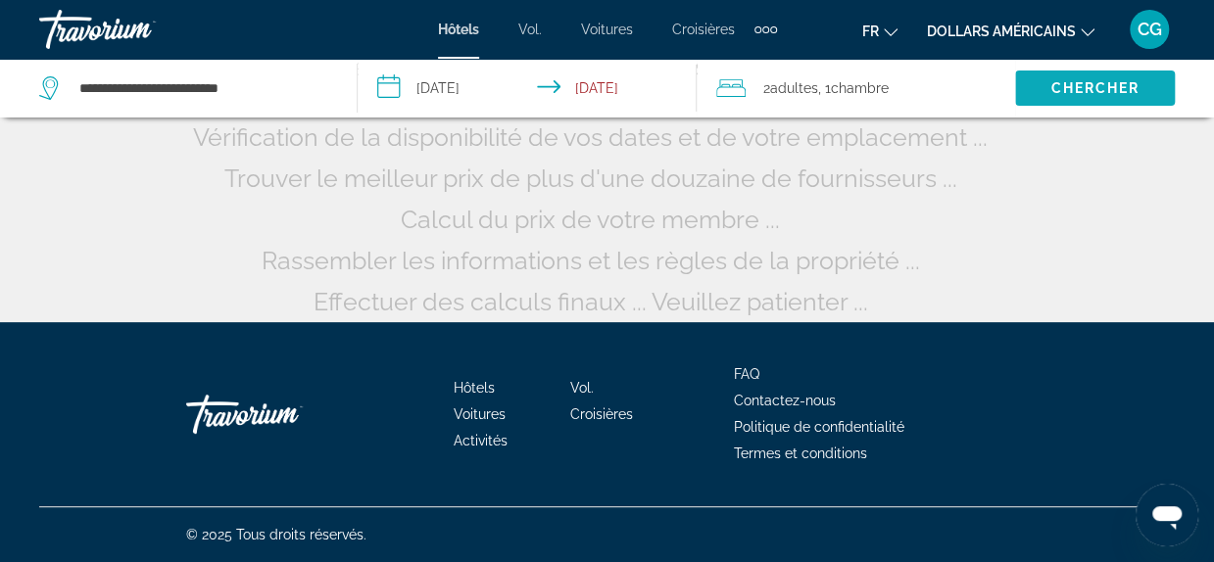
scroll to position [227, 0]
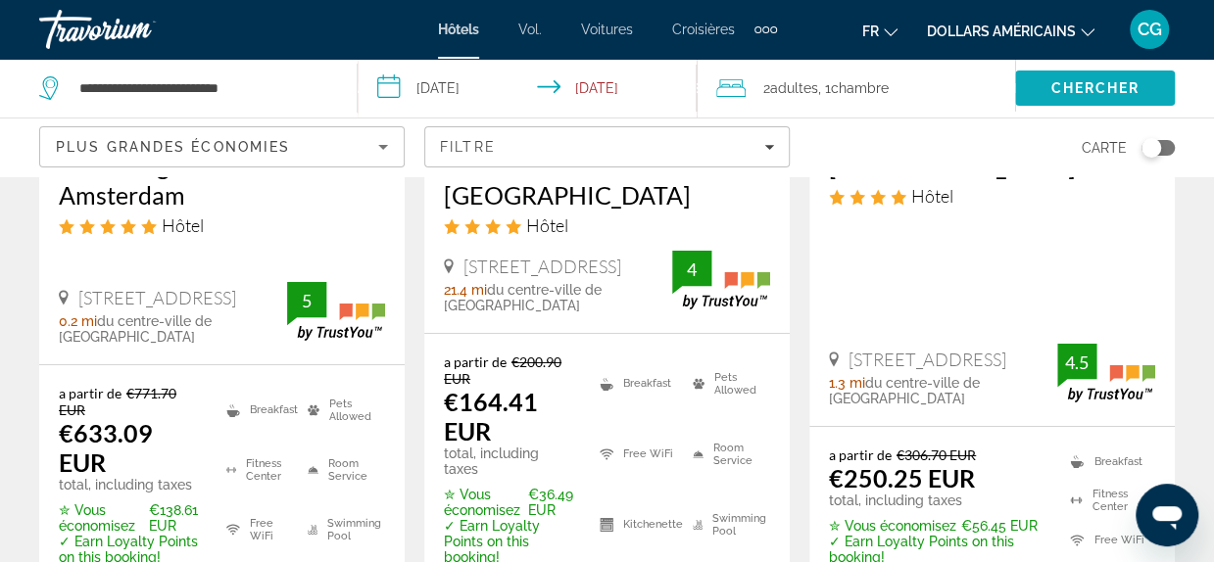
scroll to position [3017, 0]
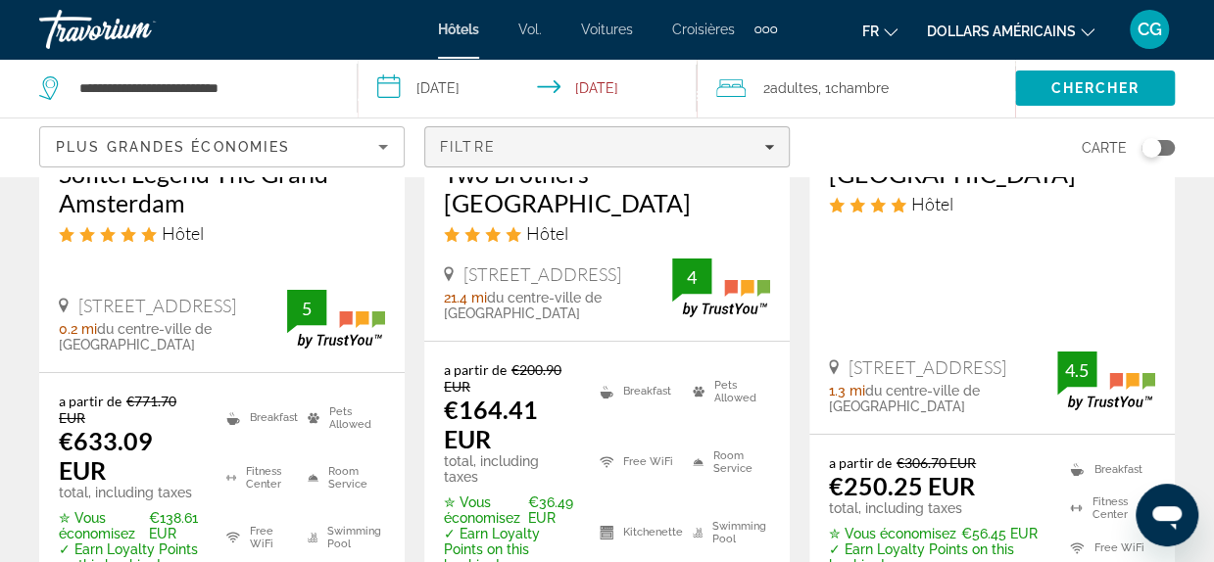
click at [771, 154] on div "Filtre" at bounding box center [607, 147] width 334 height 16
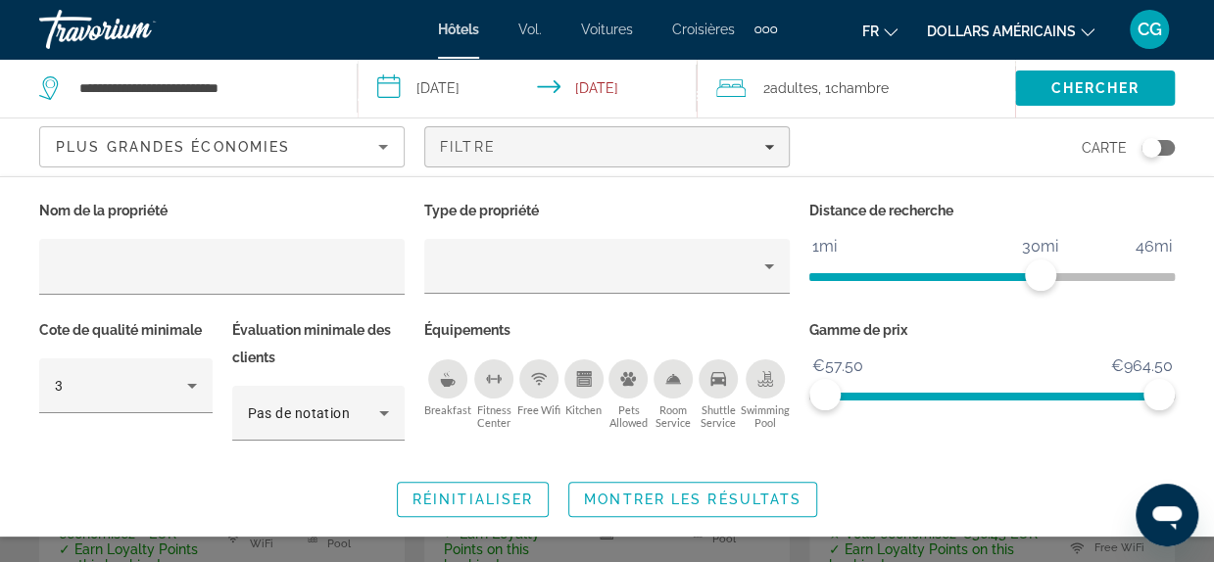
click at [449, 381] on icon "Breakfast" at bounding box center [448, 383] width 15 height 8
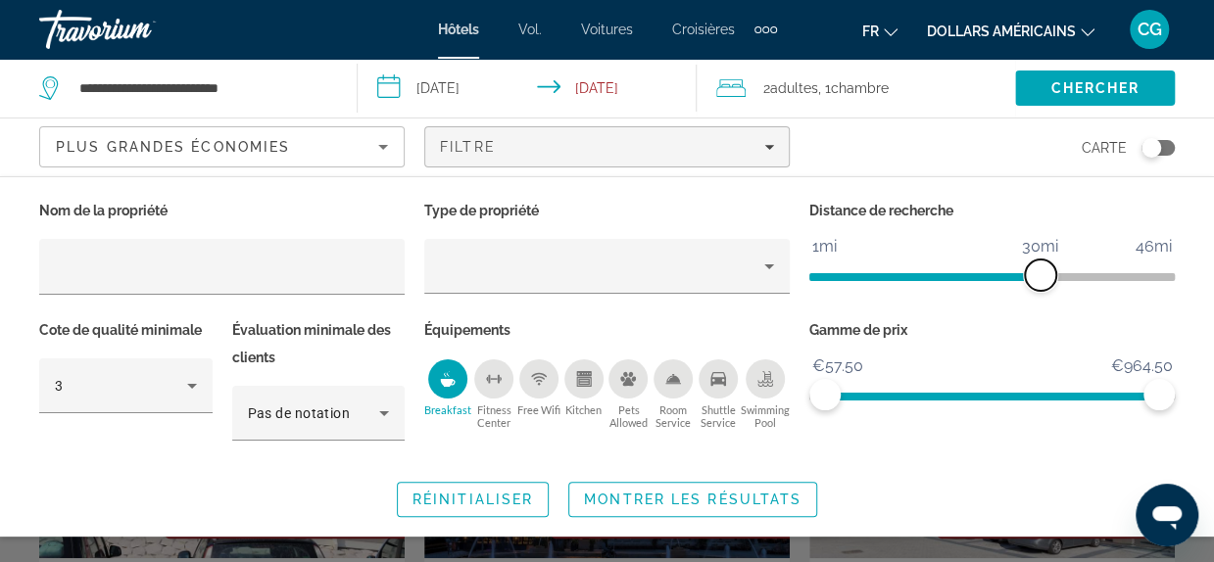
click at [1037, 276] on span "ngx-slider" at bounding box center [1040, 275] width 31 height 31
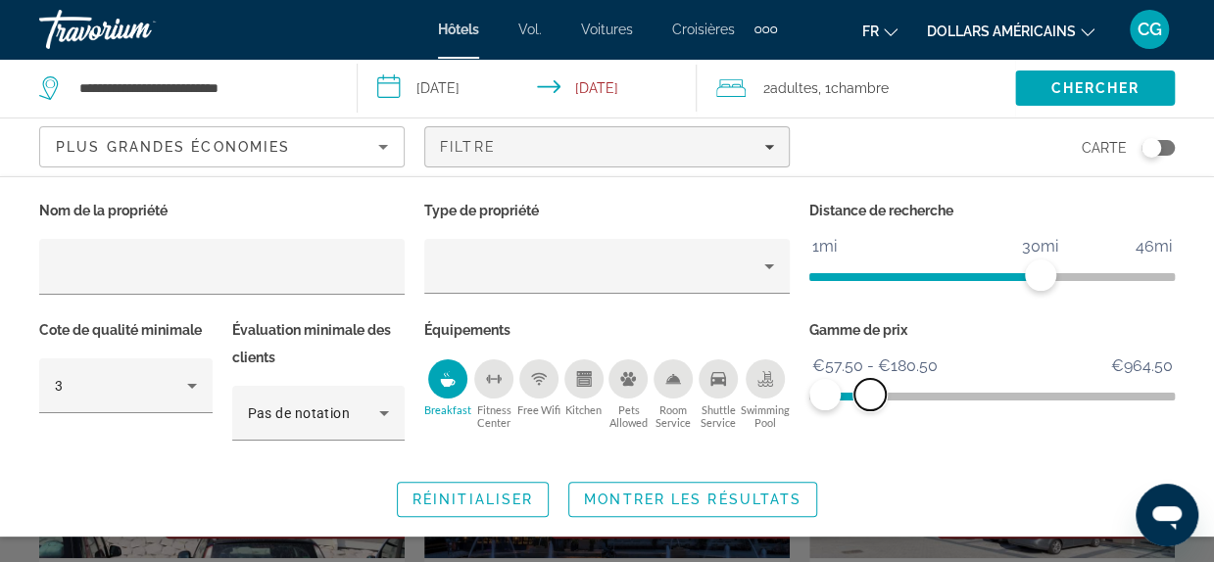
drag, startPoint x: 1170, startPoint y: 390, endPoint x: 870, endPoint y: 389, distance: 300.7
click at [870, 389] on span "ngx-slider-max" at bounding box center [869, 394] width 31 height 31
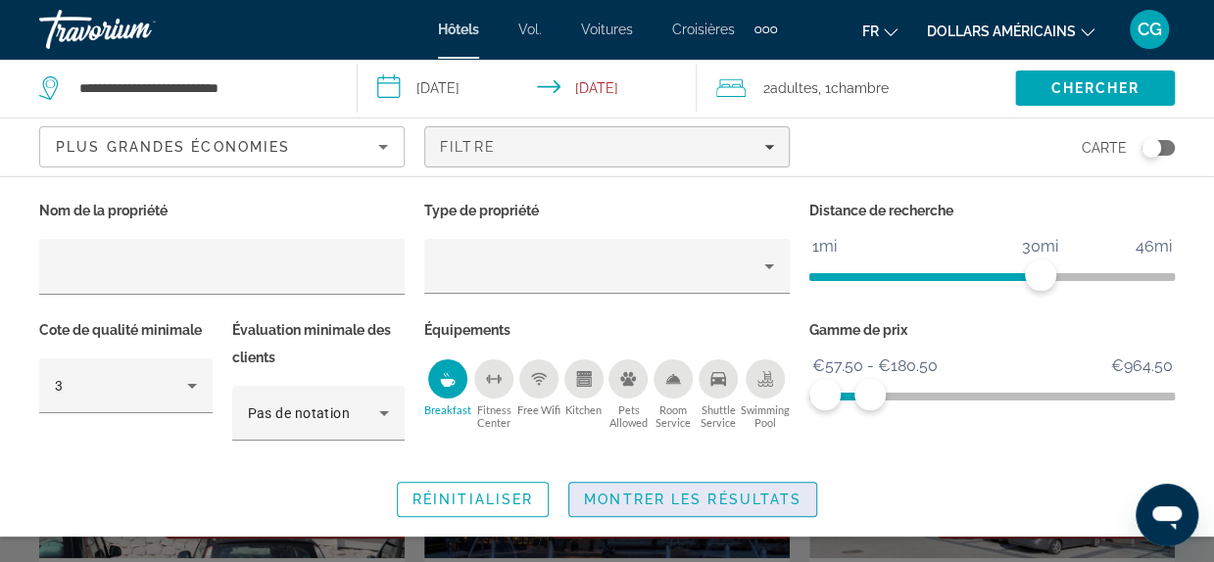
click at [758, 494] on span "Montrer les résultats" at bounding box center [692, 500] width 217 height 16
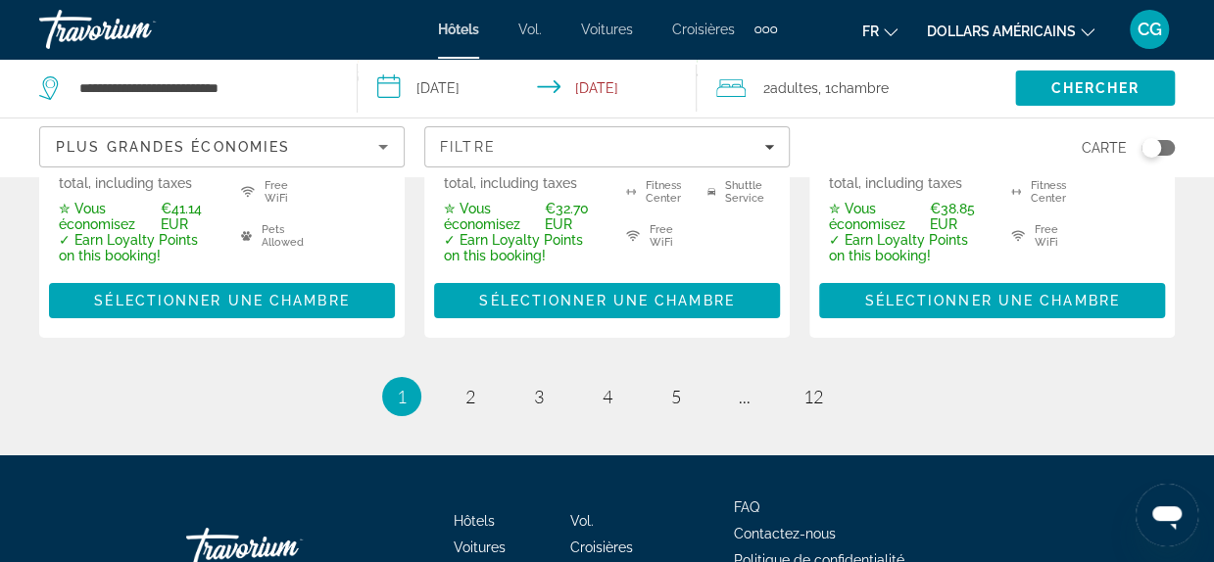
scroll to position [3283, 0]
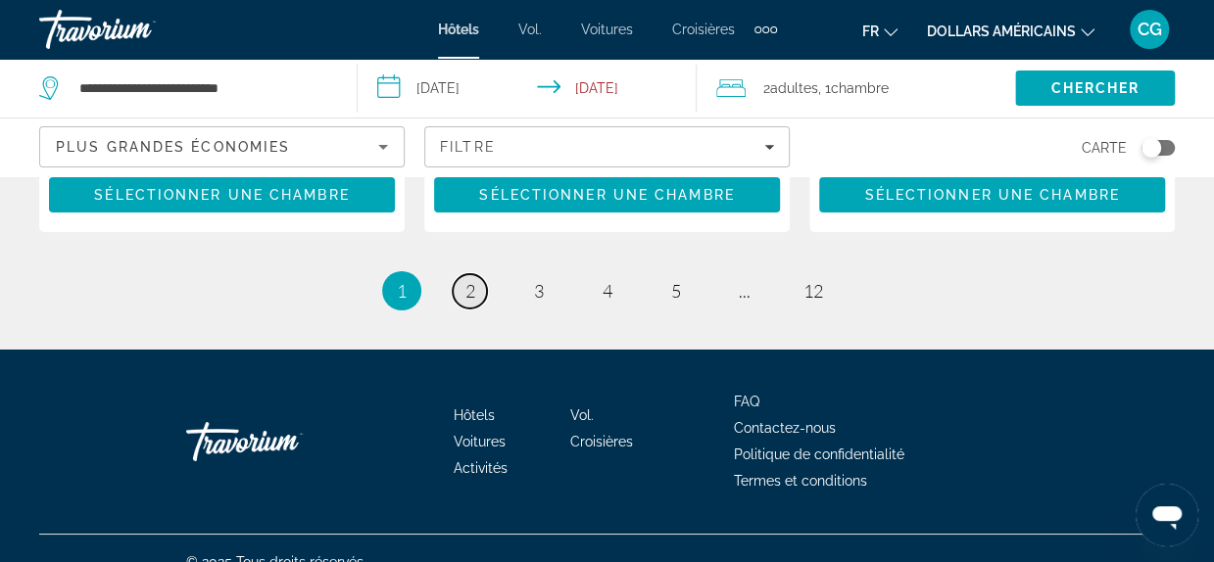
click at [469, 280] on span "2" at bounding box center [470, 291] width 10 height 22
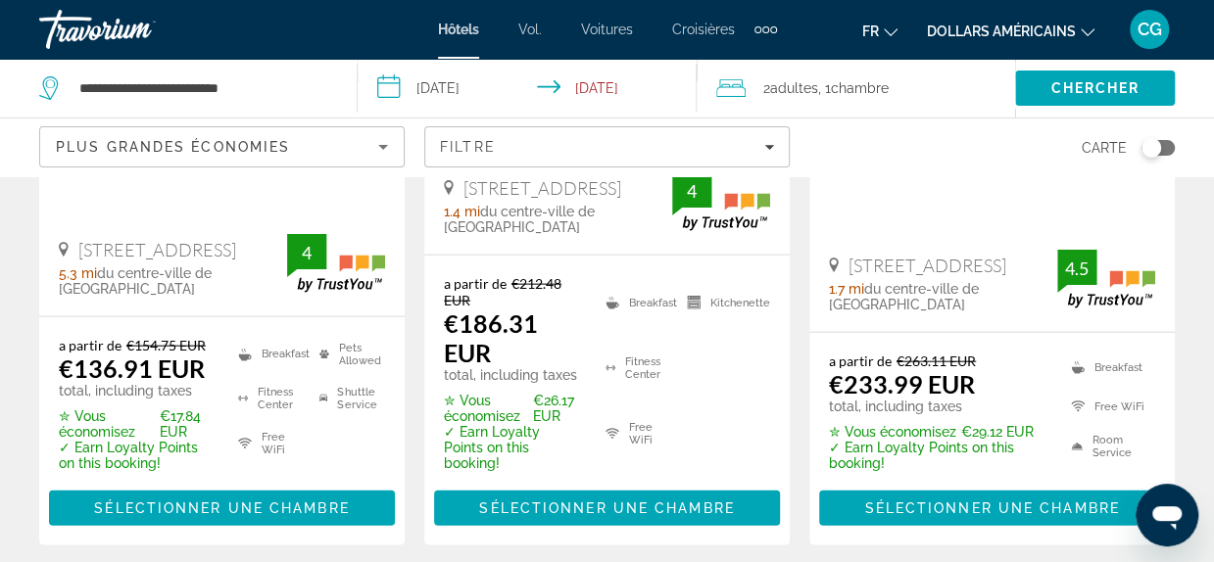
scroll to position [2116, 0]
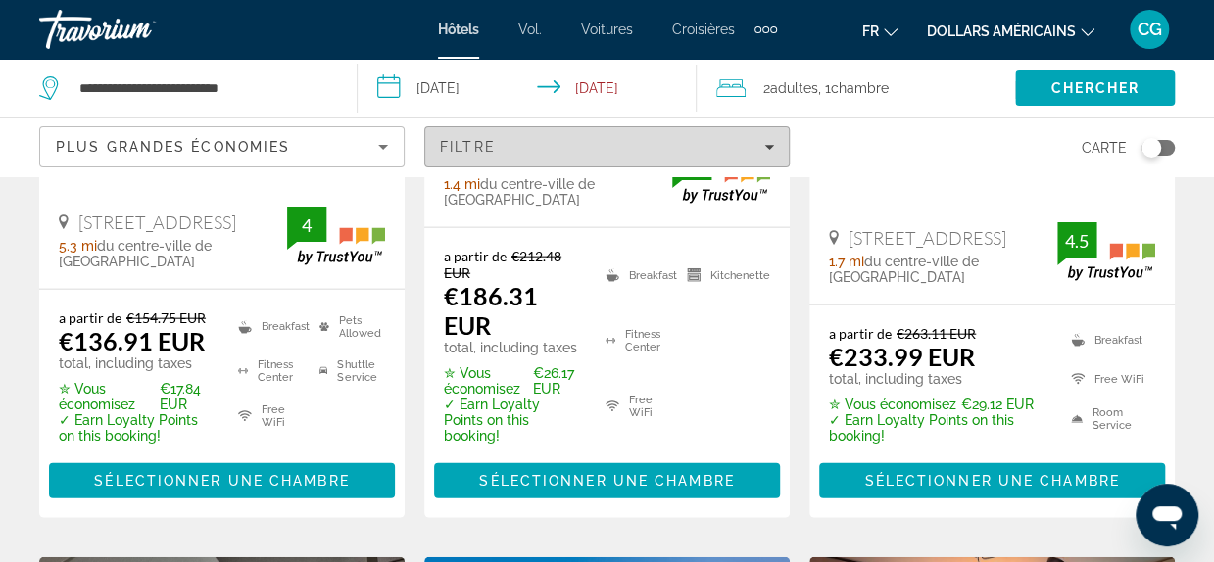
click at [770, 148] on icon "Filters" at bounding box center [769, 147] width 10 height 10
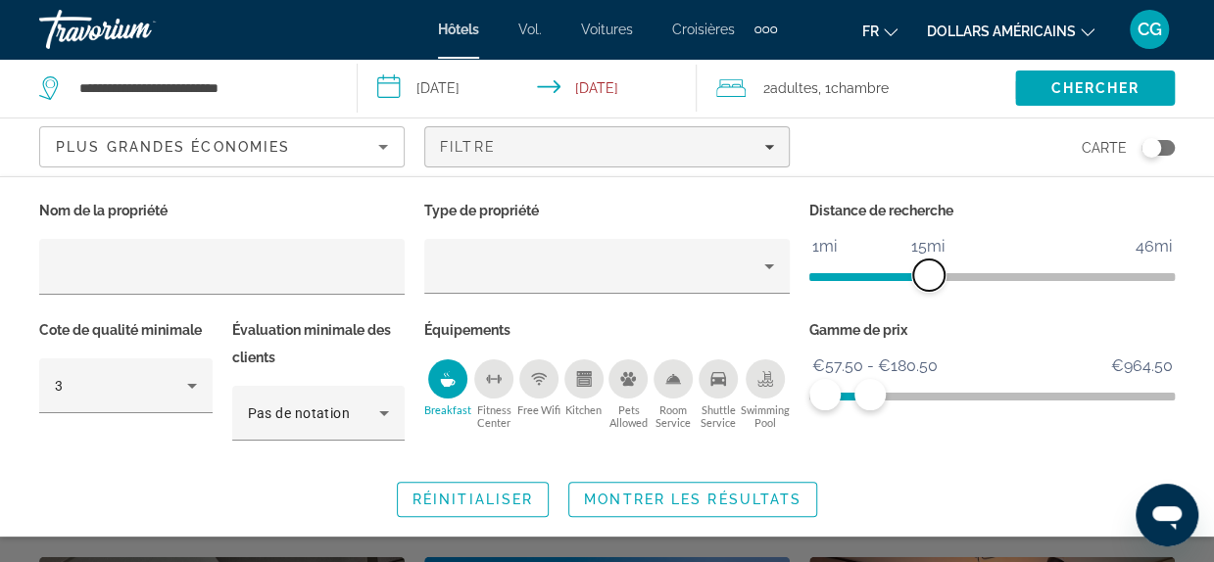
drag, startPoint x: 1043, startPoint y: 277, endPoint x: 930, endPoint y: 286, distance: 113.0
click at [930, 286] on span "ngx-slider" at bounding box center [928, 275] width 31 height 31
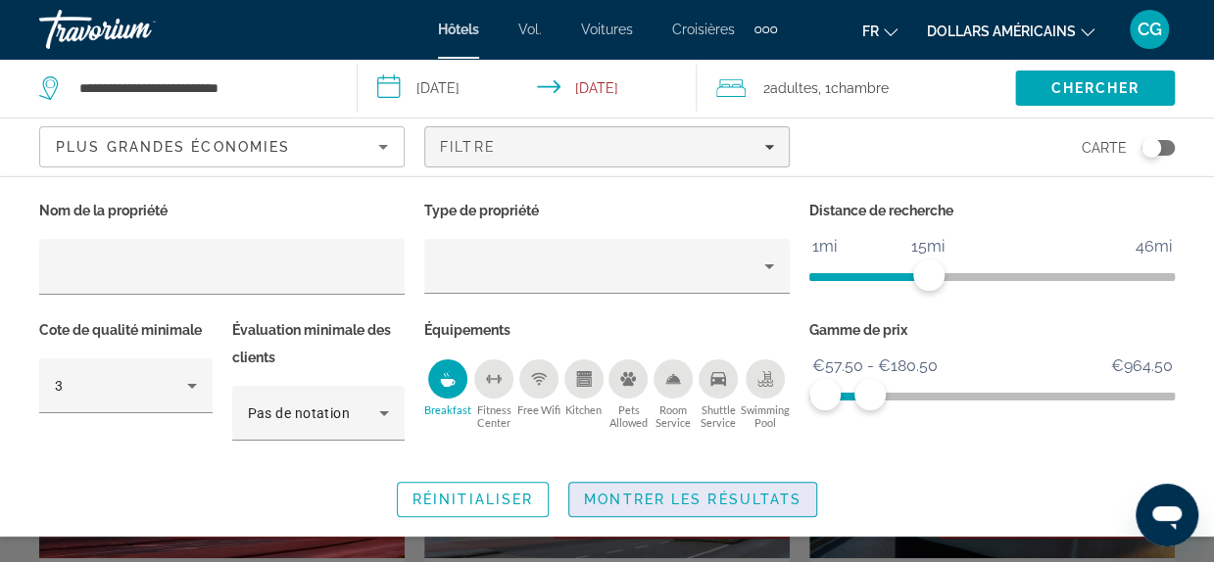
click at [719, 499] on span "Montrer les résultats" at bounding box center [692, 500] width 217 height 16
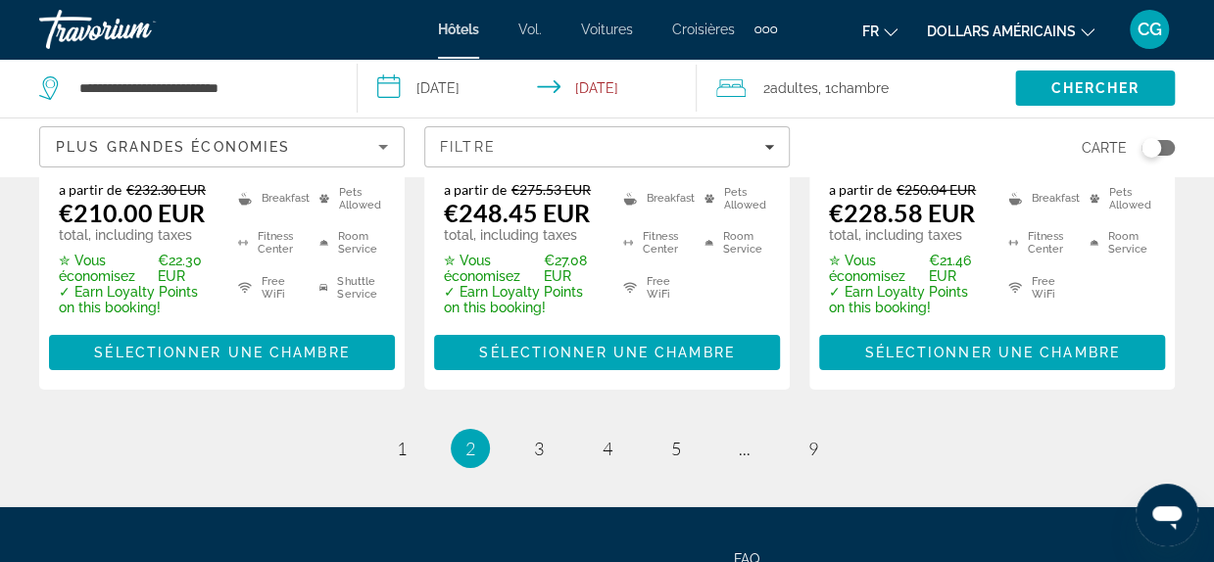
scroll to position [2978, 0]
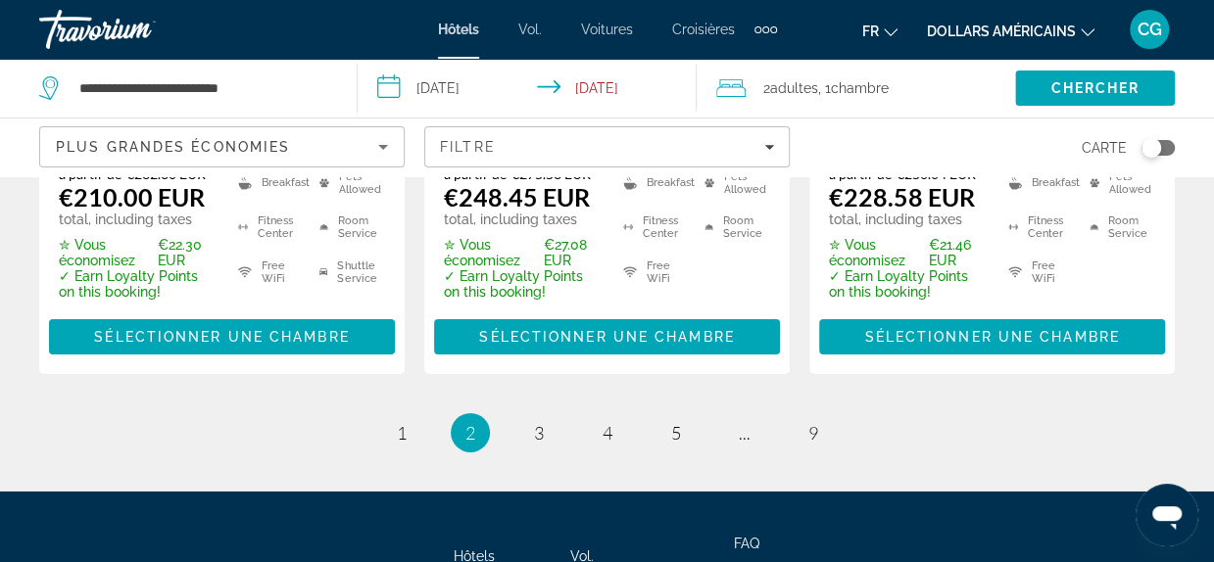
click at [763, 32] on div "Éléments de navigation supplémentaires" at bounding box center [765, 29] width 23 height 29
click at [757, 46] on div "Hôtels Vol. Voitures Croisières Activités" at bounding box center [734, 65] width 93 height 55
click at [737, 72] on font "Activités" at bounding box center [734, 66] width 54 height 16
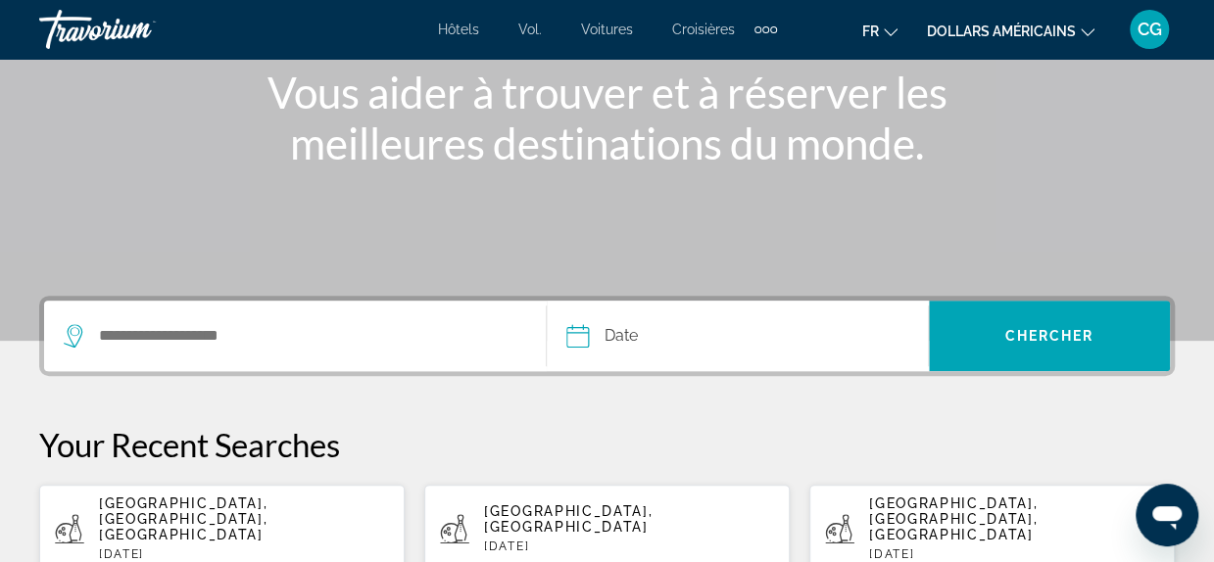
scroll to position [313, 0]
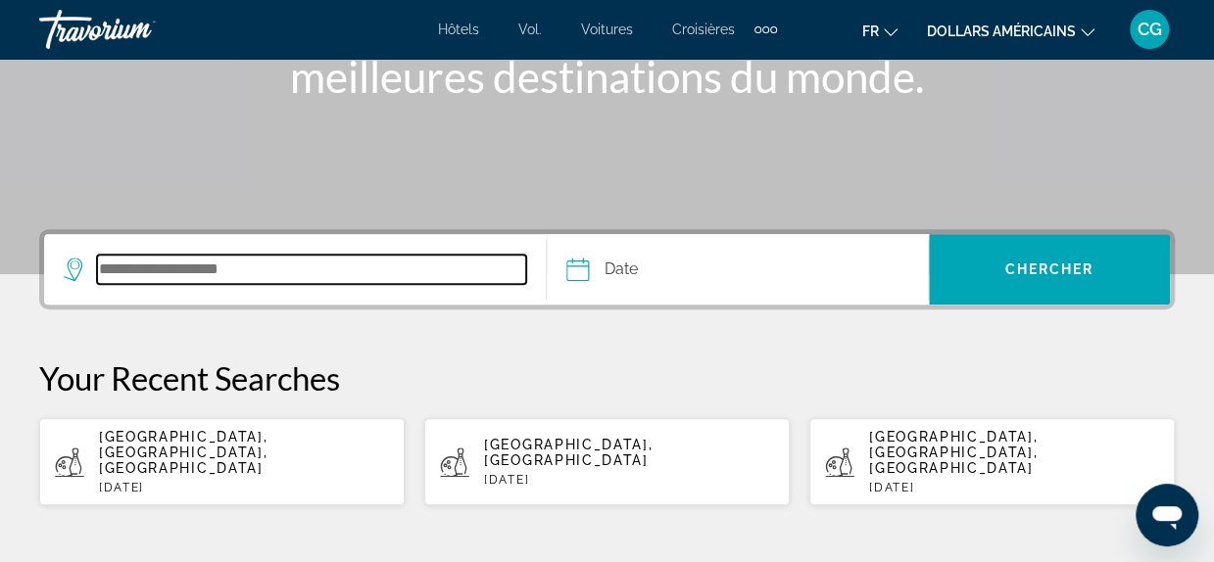
click at [401, 263] on input "Search destination" at bounding box center [311, 269] width 429 height 29
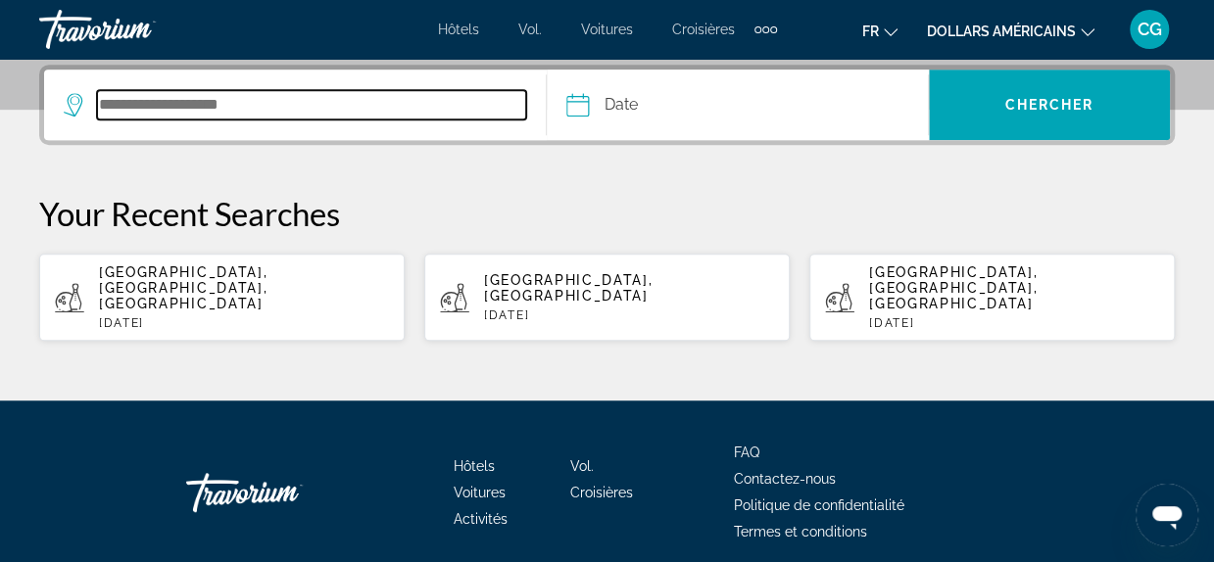
scroll to position [478, 0]
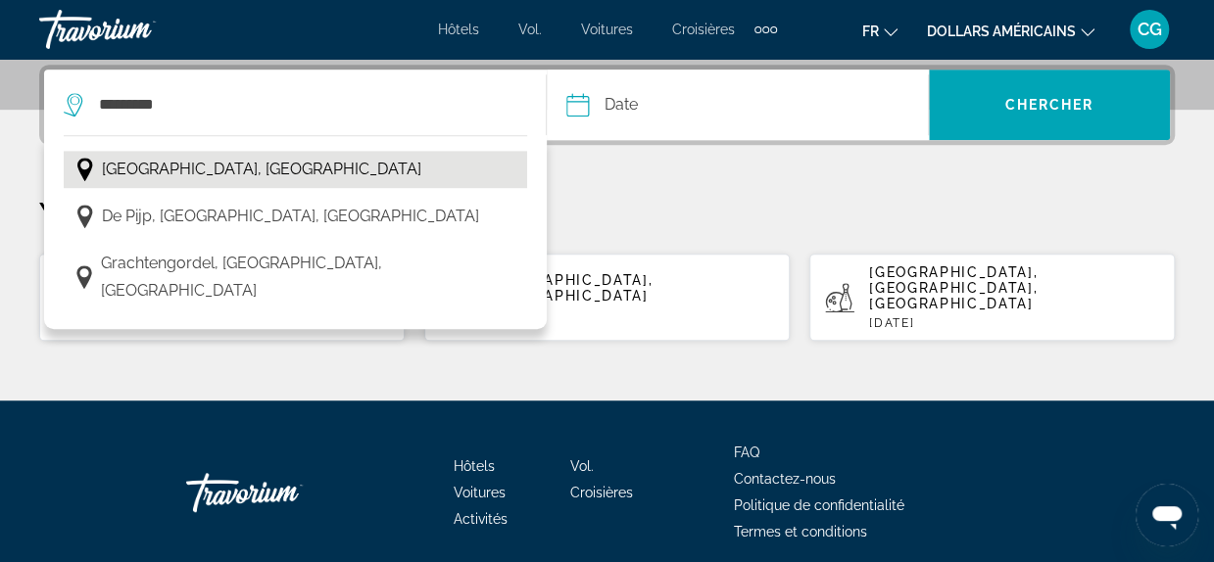
click at [192, 170] on span "[GEOGRAPHIC_DATA], [GEOGRAPHIC_DATA]" at bounding box center [261, 169] width 319 height 27
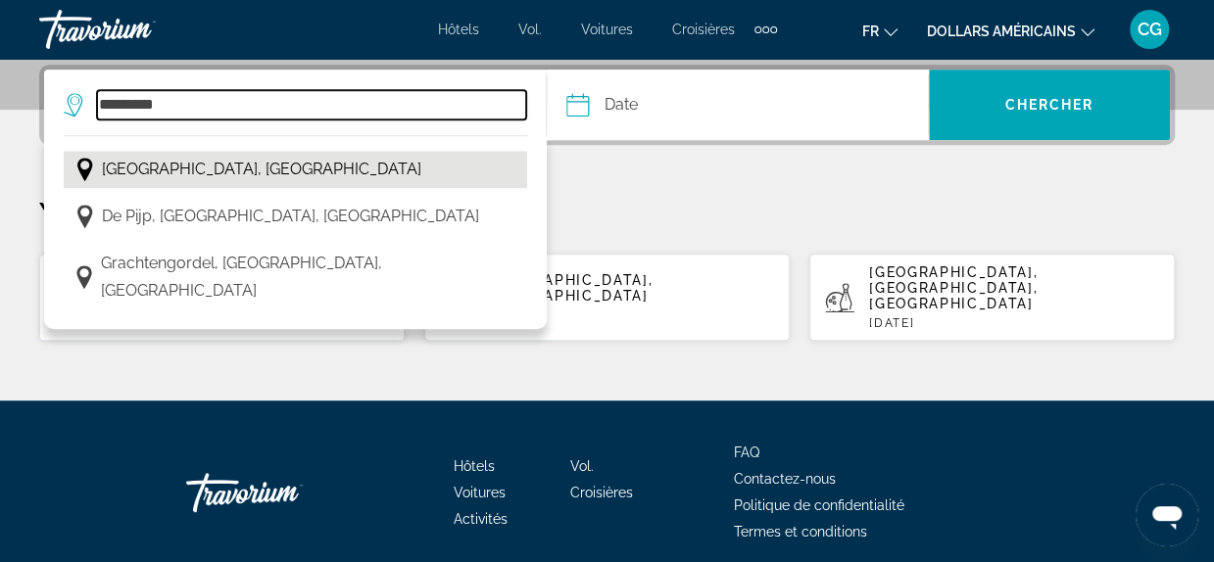
type input "**********"
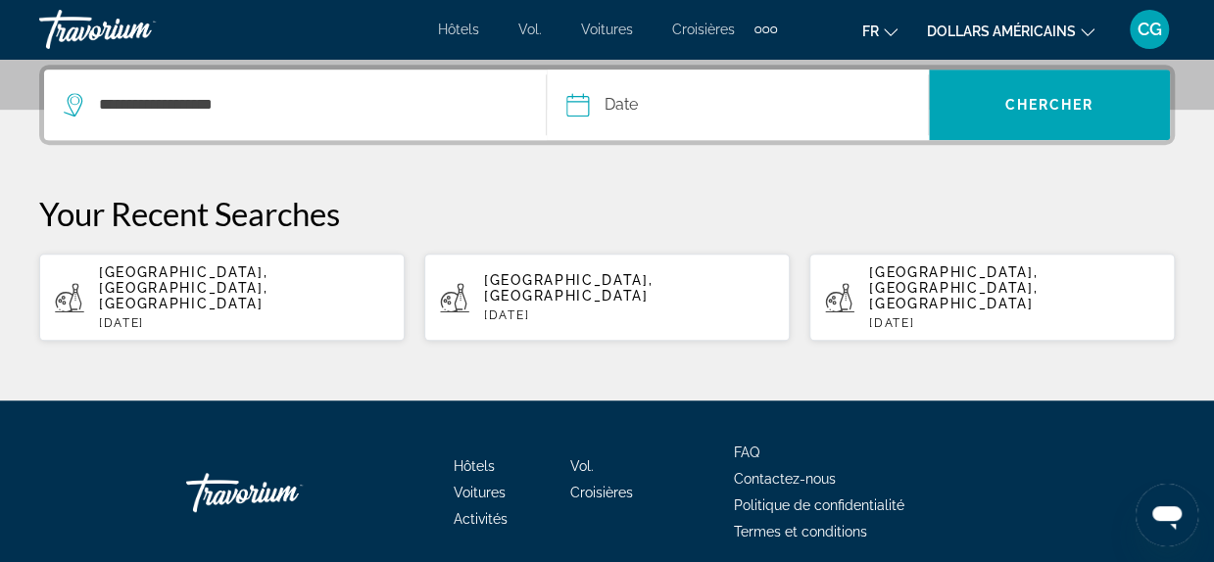
click at [619, 103] on input "Date" at bounding box center [655, 108] width 188 height 76
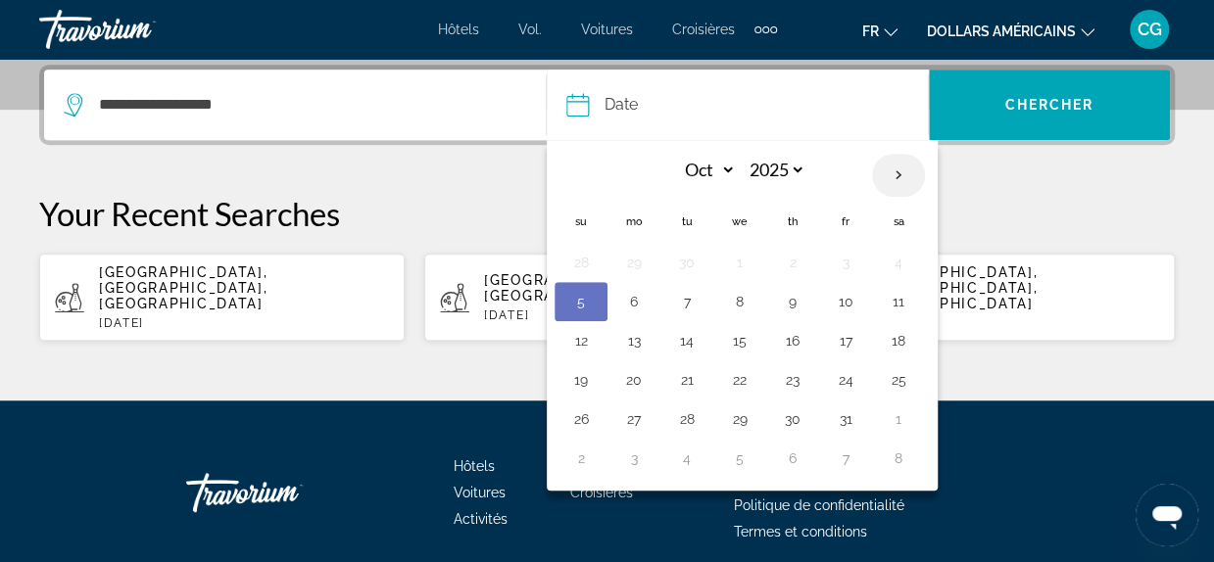
click at [896, 175] on th "Next month" at bounding box center [898, 175] width 53 height 43
select select "*"
select select "****"
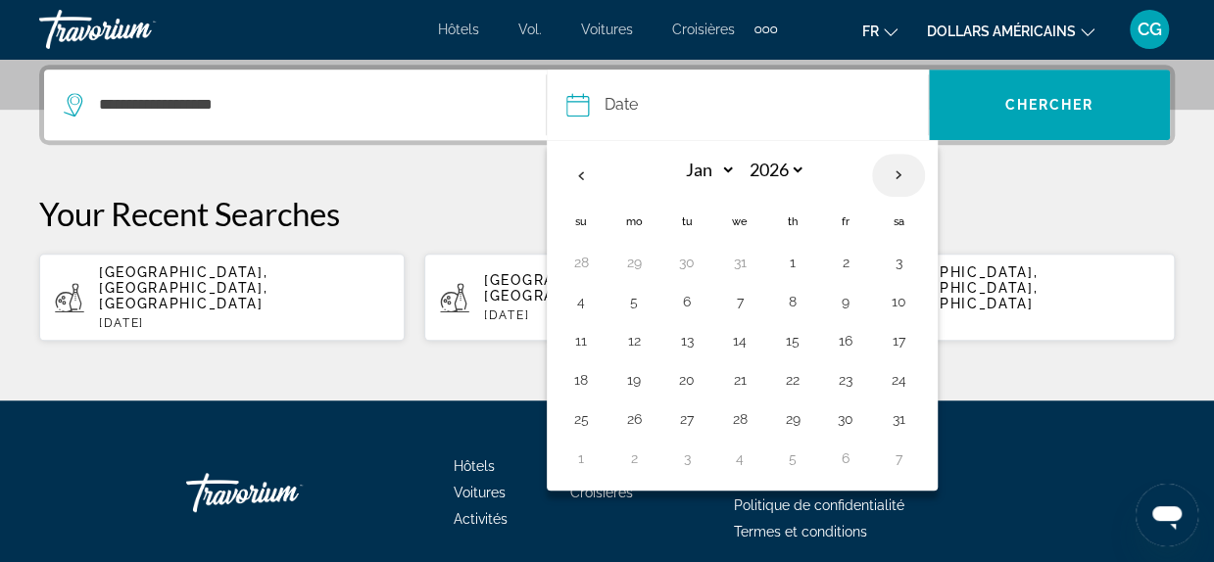
click at [896, 175] on th "Next month" at bounding box center [898, 175] width 53 height 43
click at [586, 177] on th "Previous month" at bounding box center [580, 175] width 53 height 43
select select "*"
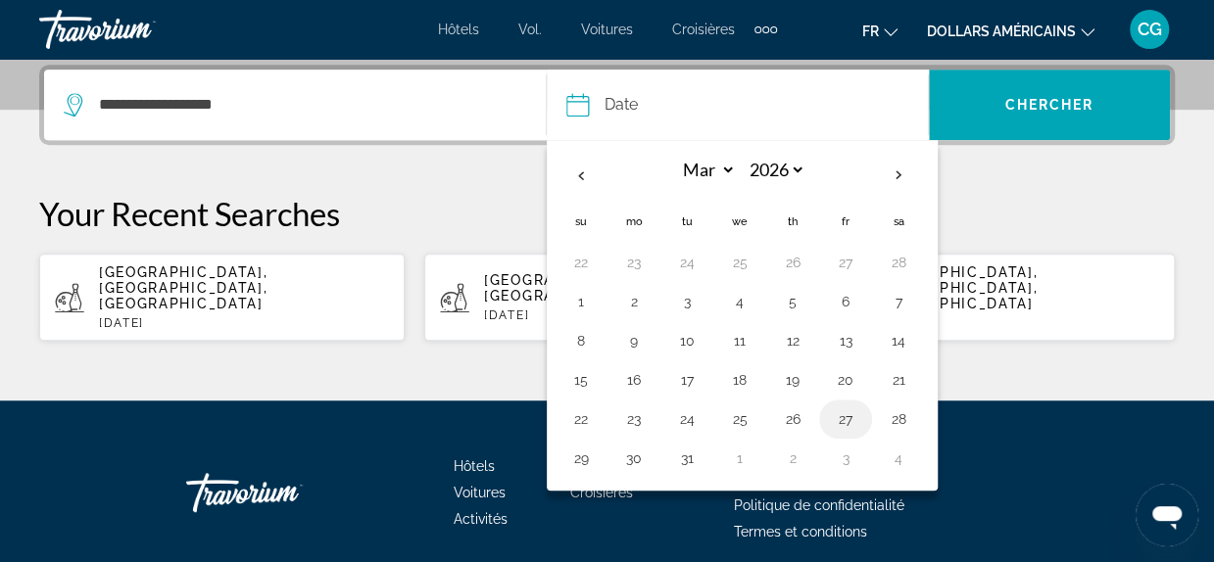
click at [841, 414] on button "27" at bounding box center [845, 419] width 31 height 27
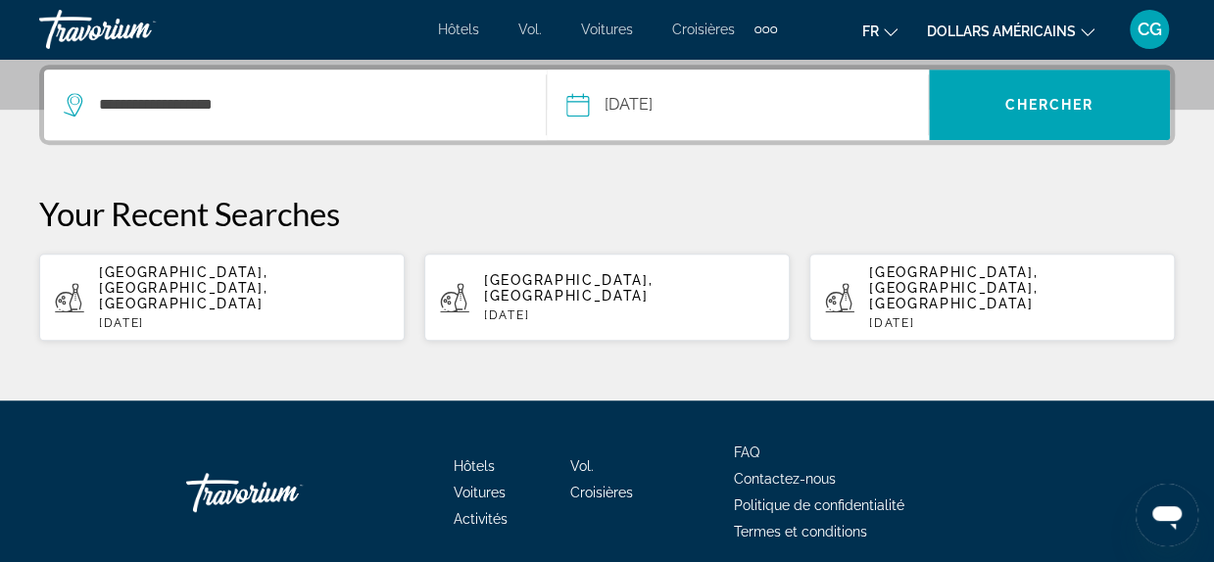
click at [597, 105] on input "**********" at bounding box center [655, 108] width 188 height 76
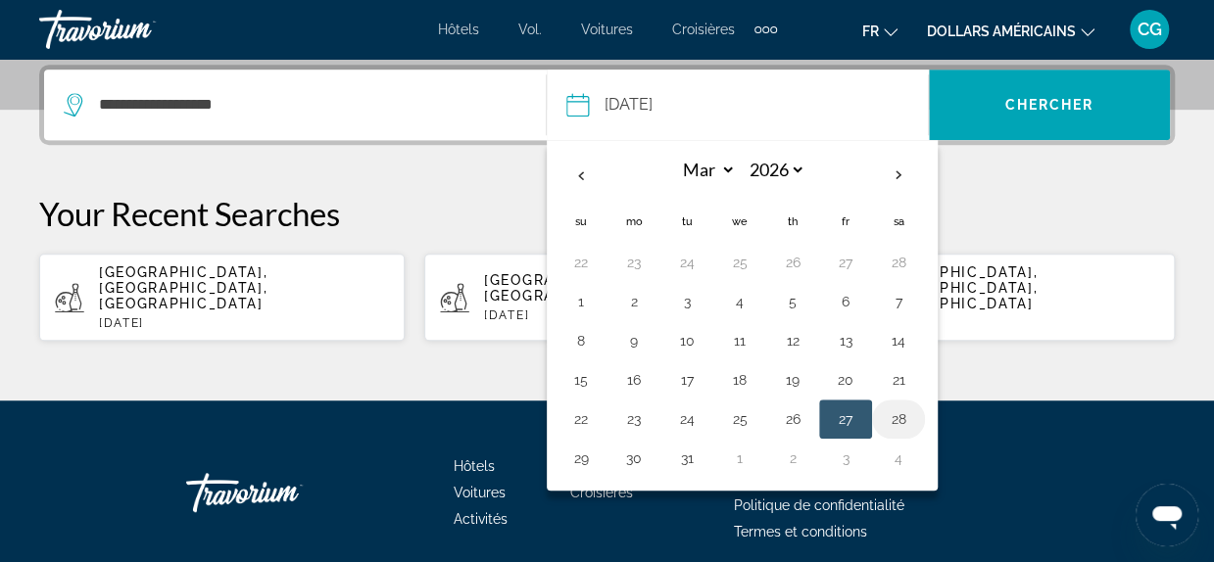
click at [894, 410] on button "28" at bounding box center [898, 419] width 31 height 27
type input "**********"
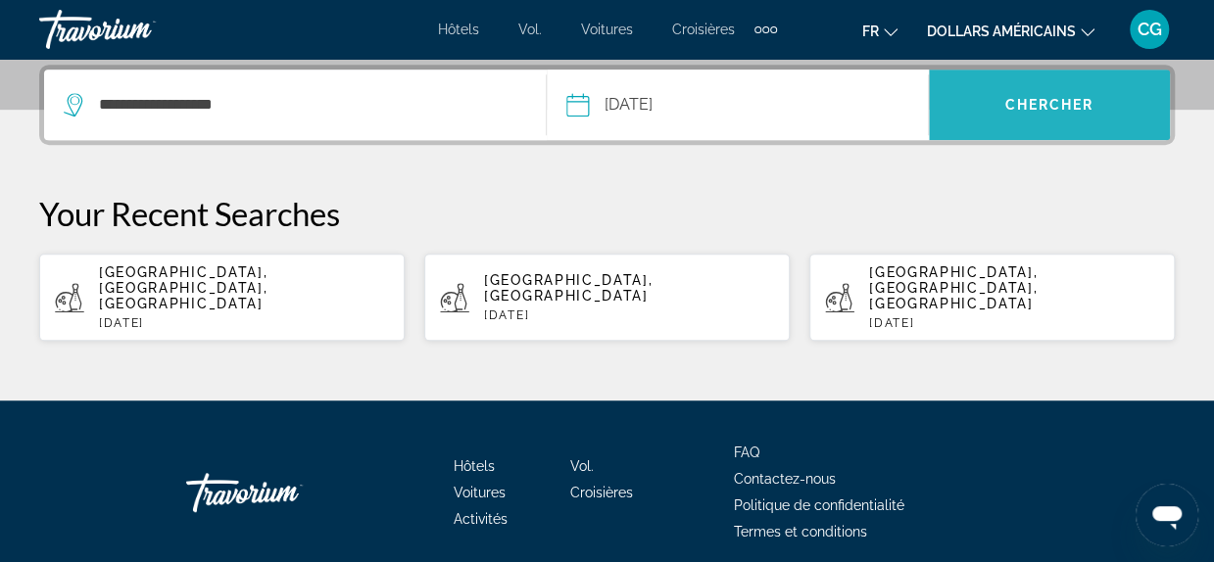
click at [1024, 105] on span "Chercher" at bounding box center [1048, 105] width 89 height 16
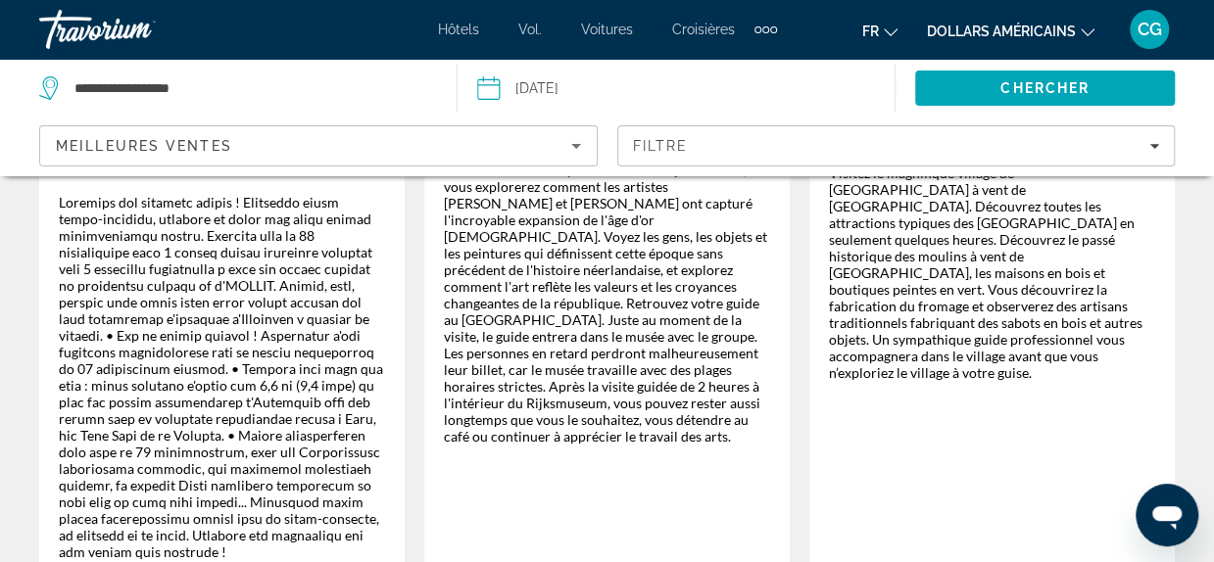
scroll to position [4075, 0]
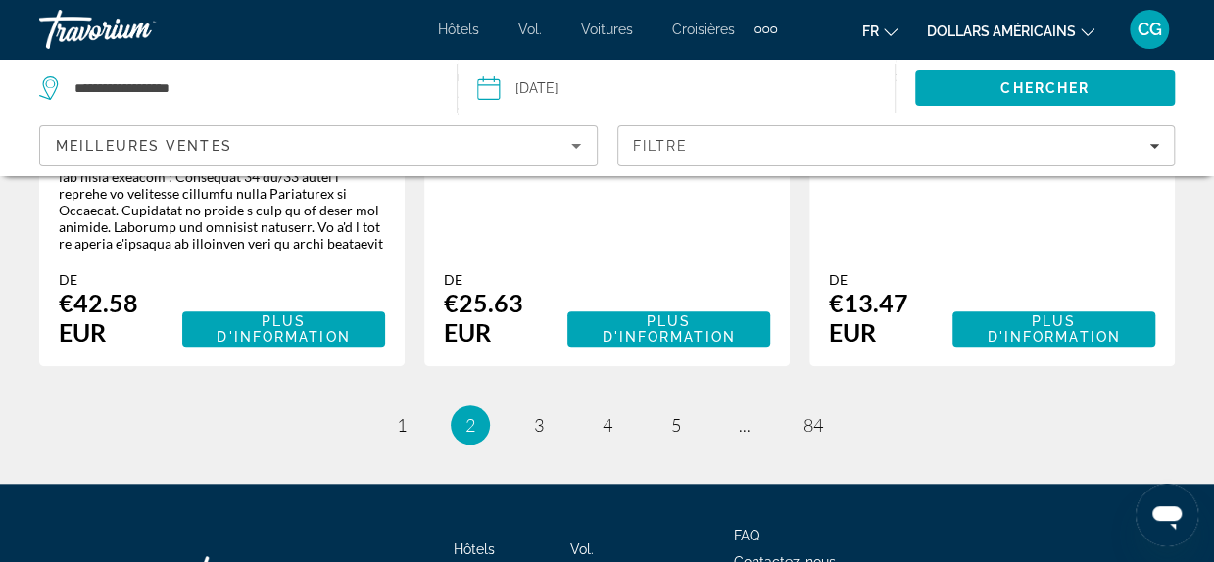
scroll to position [4335, 0]
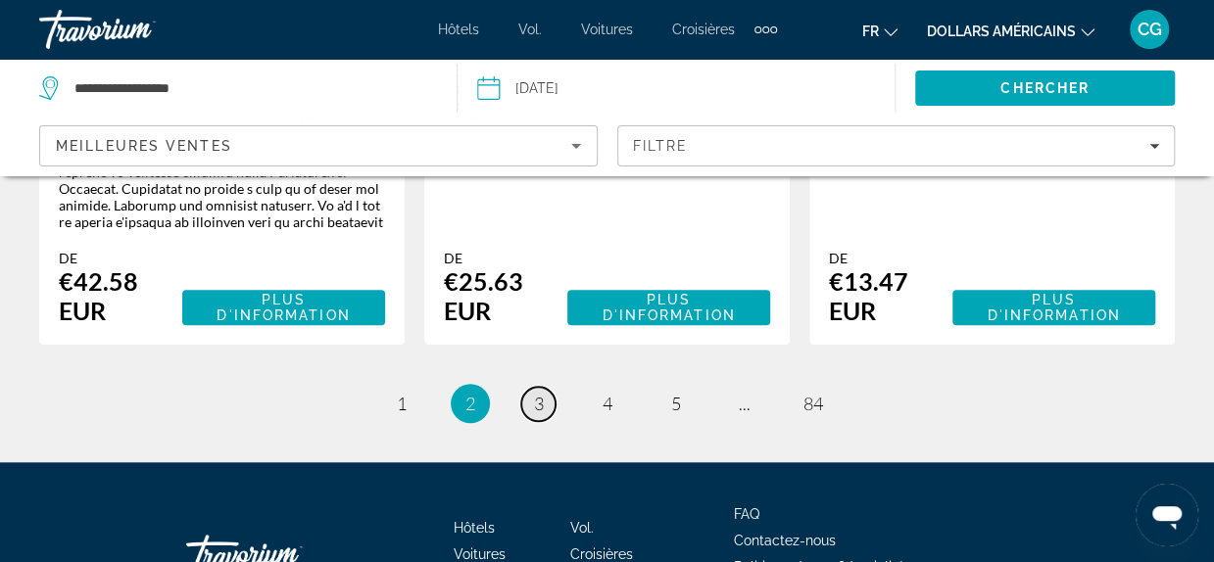
click at [547, 387] on link "page 3" at bounding box center [538, 404] width 34 height 34
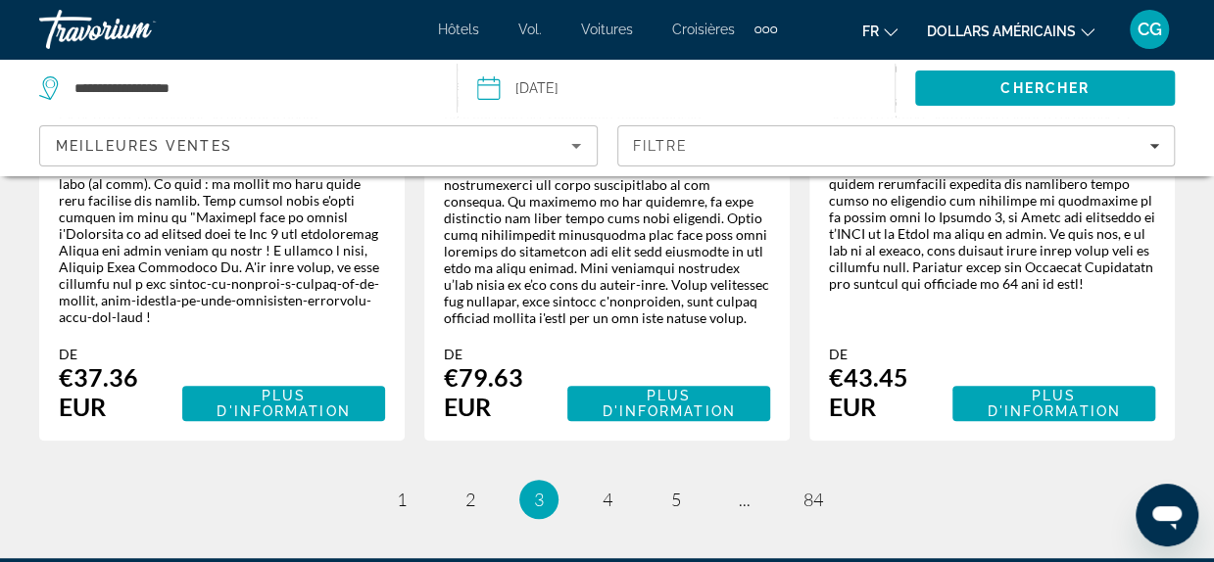
scroll to position [4127, 0]
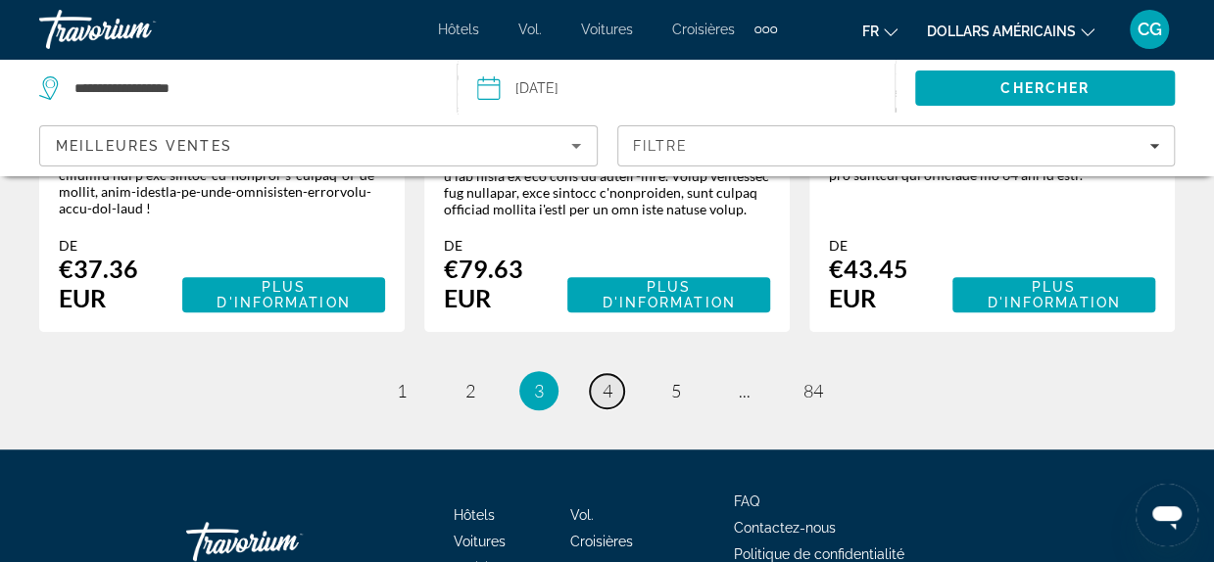
click at [605, 380] on span "4" at bounding box center [607, 391] width 10 height 22
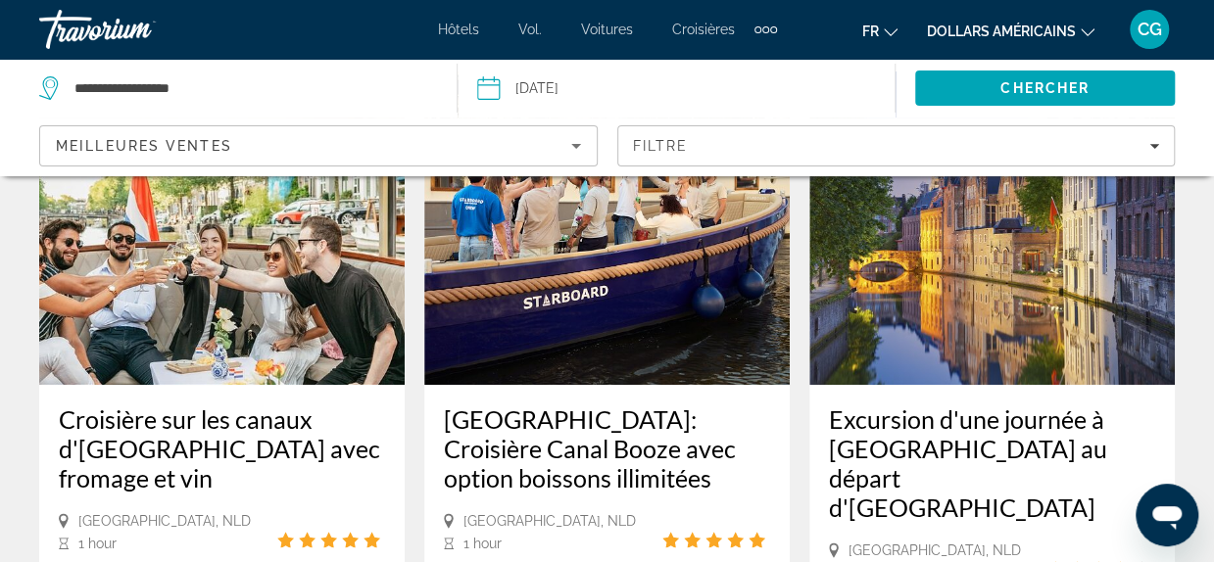
scroll to position [235, 0]
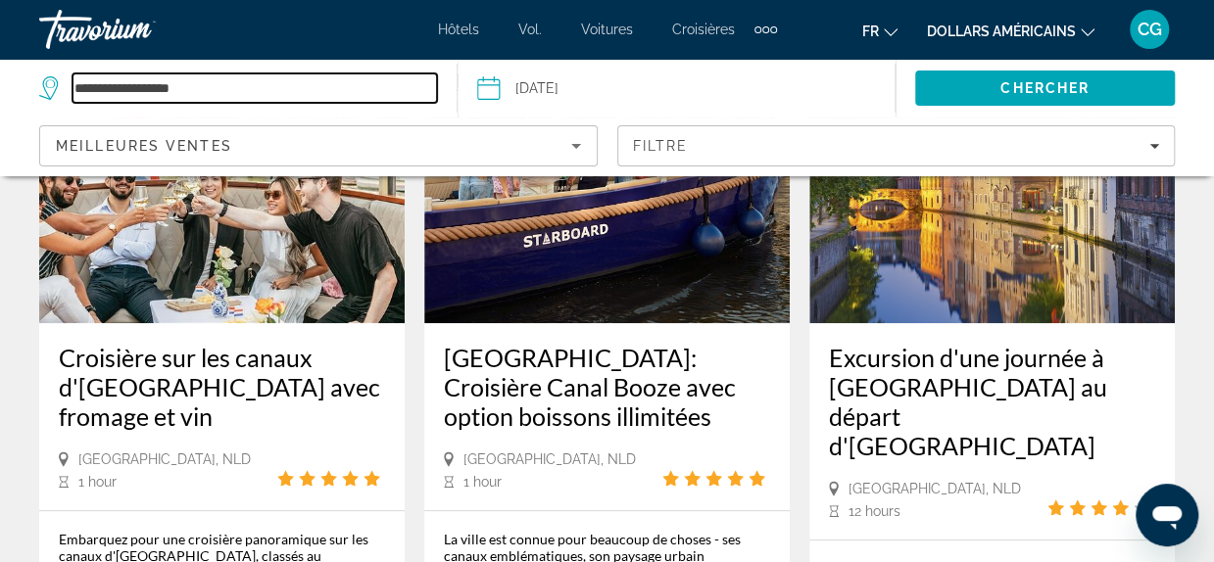
click at [149, 85] on input "**********" at bounding box center [254, 87] width 364 height 29
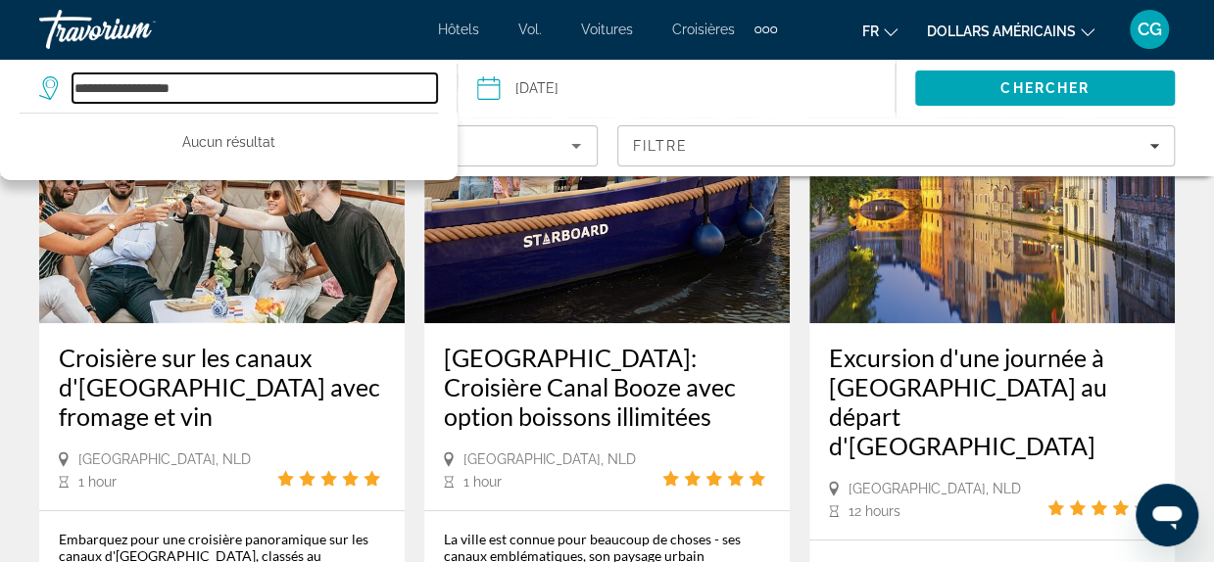
click at [262, 93] on input "**********" at bounding box center [254, 87] width 364 height 29
click at [144, 88] on input "**********" at bounding box center [254, 87] width 364 height 29
type input "**********"
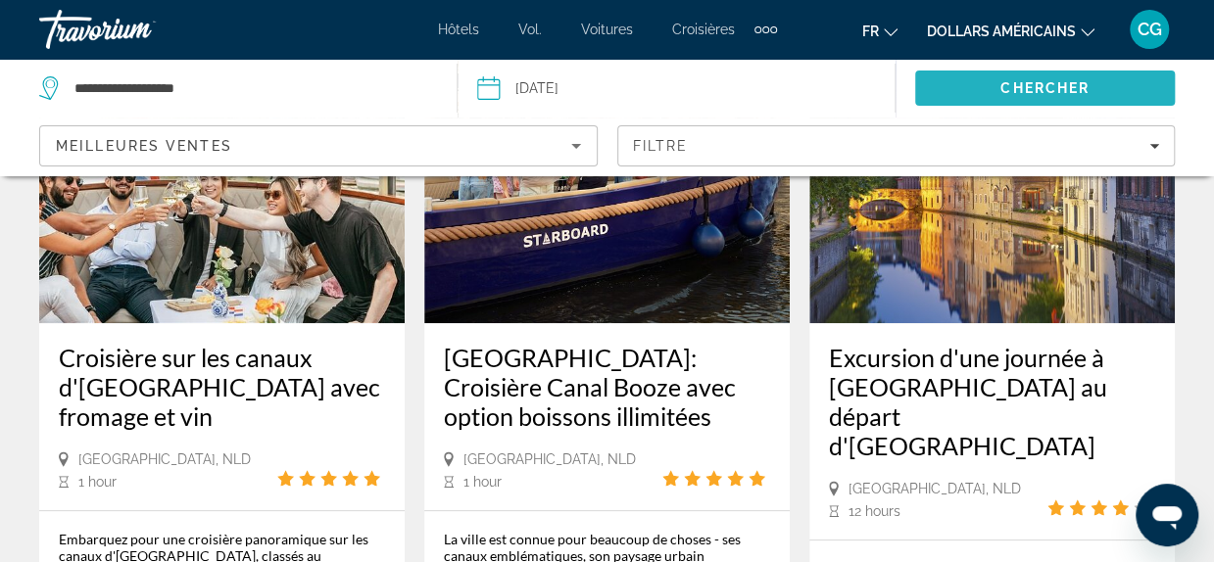
click at [948, 85] on span "Search" at bounding box center [1045, 88] width 260 height 47
click at [1001, 89] on span "Chercher" at bounding box center [1044, 88] width 89 height 16
